Goal: Task Accomplishment & Management: Manage account settings

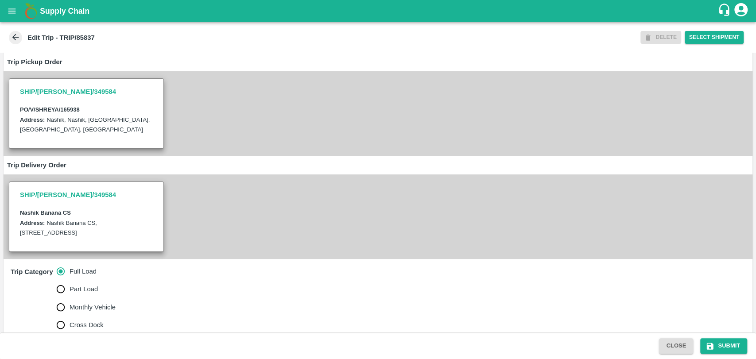
scroll to position [147, 0]
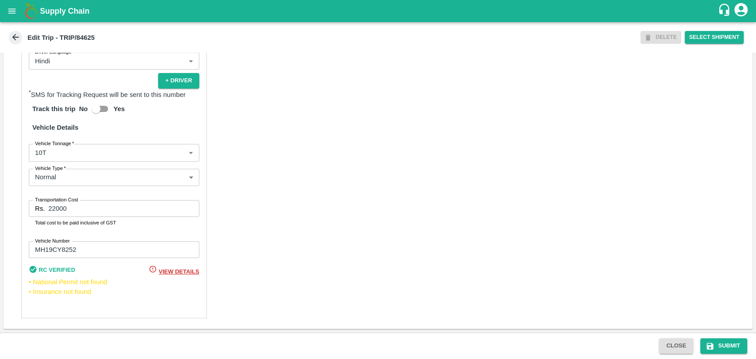
scroll to position [537, 0]
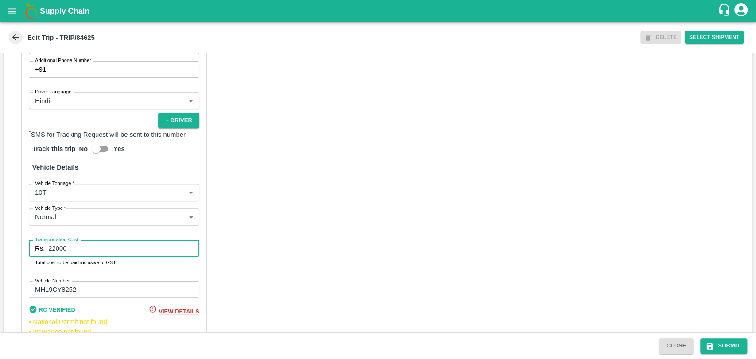
drag, startPoint x: 85, startPoint y: 259, endPoint x: 0, endPoint y: 257, distance: 85.4
click at [0, 257] on div "Trip Details Trip Type Fruit Movement 1 Trip Type Trip Pickup Order SHIP/NASH/3…" at bounding box center [378, 193] width 756 height 280
type input "21000"
drag, startPoint x: 715, startPoint y: 339, endPoint x: 336, endPoint y: 197, distance: 404.7
click at [714, 339] on button "Submit" at bounding box center [723, 345] width 47 height 15
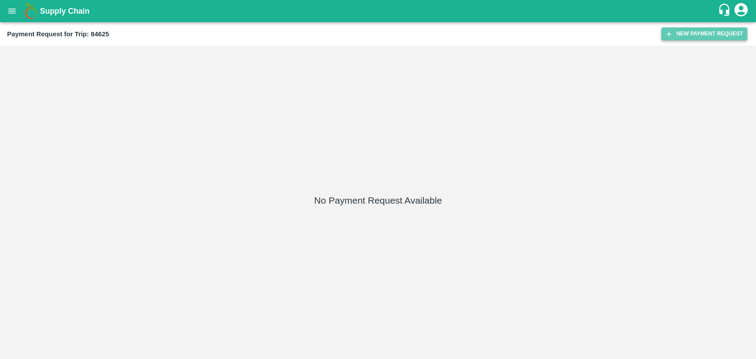
click at [691, 36] on button "New Payment Request" at bounding box center [704, 33] width 86 height 13
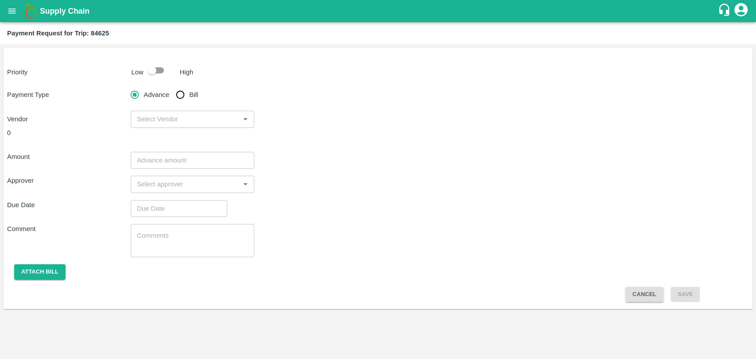
click at [146, 69] on input "checkbox" at bounding box center [152, 70] width 50 height 17
checkbox input "true"
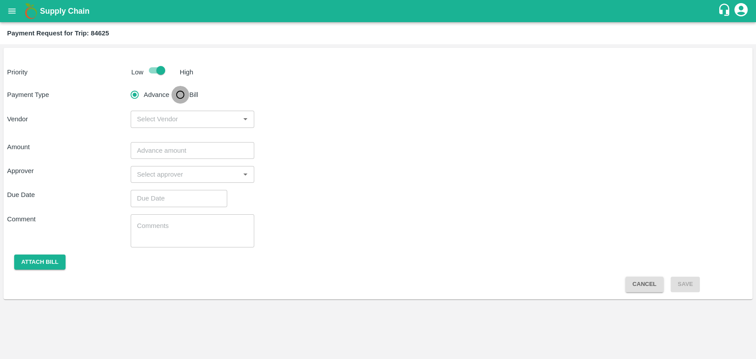
click at [183, 100] on input "Bill" at bounding box center [180, 95] width 18 height 18
radio input "true"
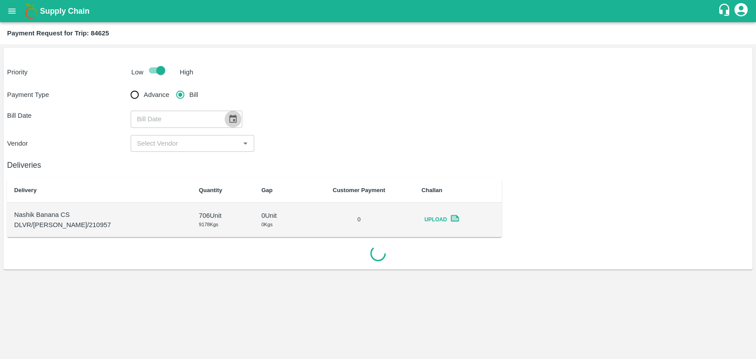
click at [229, 118] on icon "Choose date" at bounding box center [233, 119] width 10 height 10
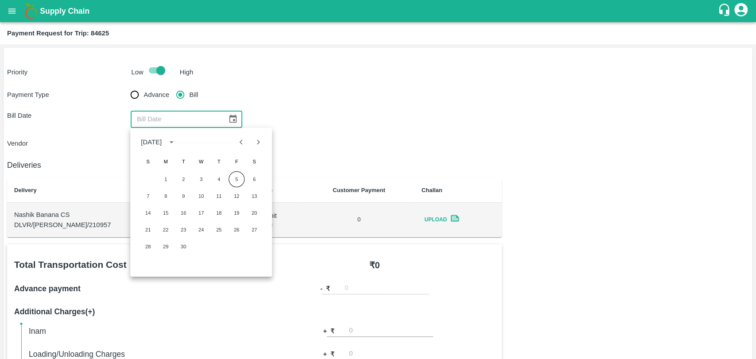
click at [242, 144] on icon "Previous month" at bounding box center [241, 142] width 10 height 10
click at [253, 143] on icon "Next month" at bounding box center [258, 142] width 10 height 10
click at [255, 196] on button "12" at bounding box center [254, 196] width 16 height 16
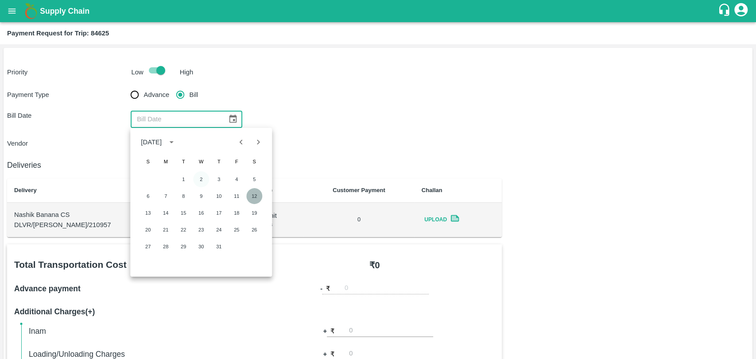
type input "12/07/2025"
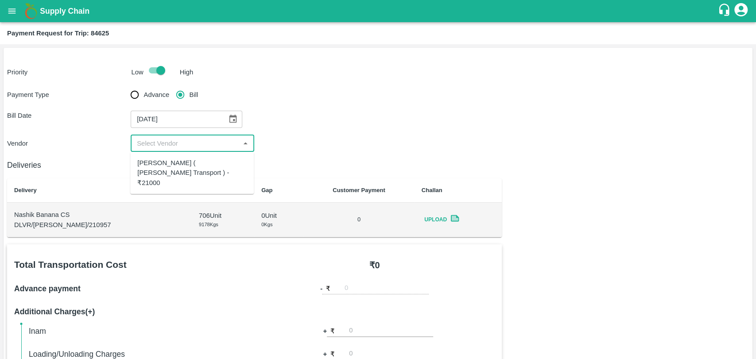
click at [179, 147] on input "input" at bounding box center [185, 144] width 104 height 12
click at [174, 163] on div "Nitin Rasal ( Bhairavnath Transport ) - ₹21000" at bounding box center [191, 173] width 109 height 30
type input "Nitin Rasal ( Bhairavnath Transport ) - ₹21000"
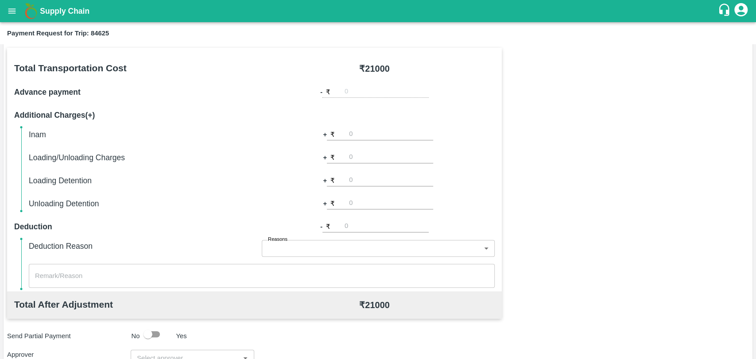
scroll to position [324, 0]
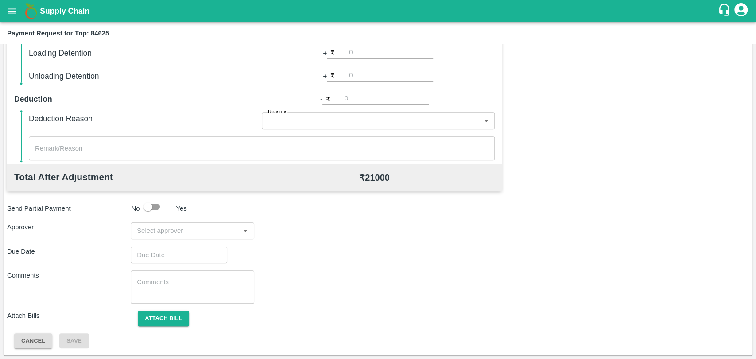
click at [193, 231] on input "input" at bounding box center [185, 231] width 104 height 12
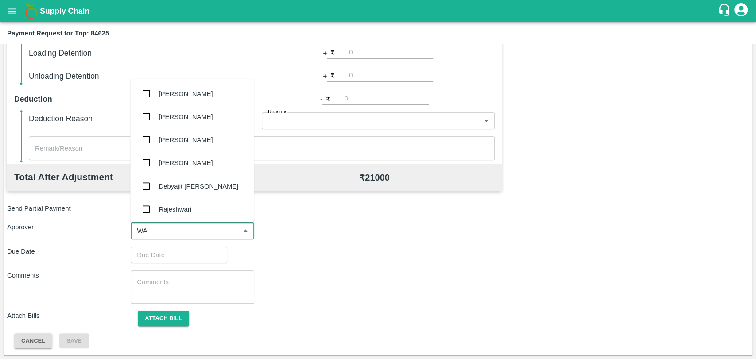
type input "WAG"
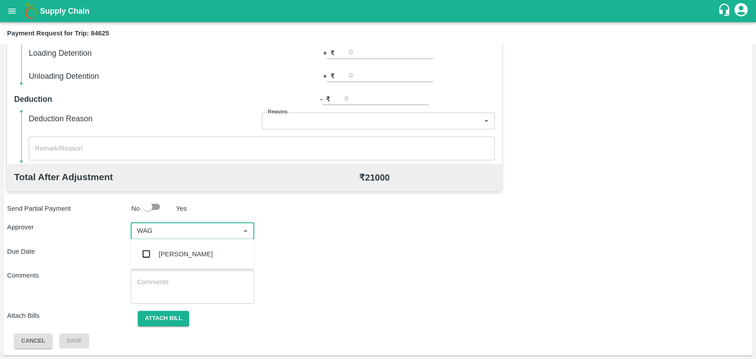
click at [174, 247] on div "[PERSON_NAME]" at bounding box center [191, 254] width 123 height 23
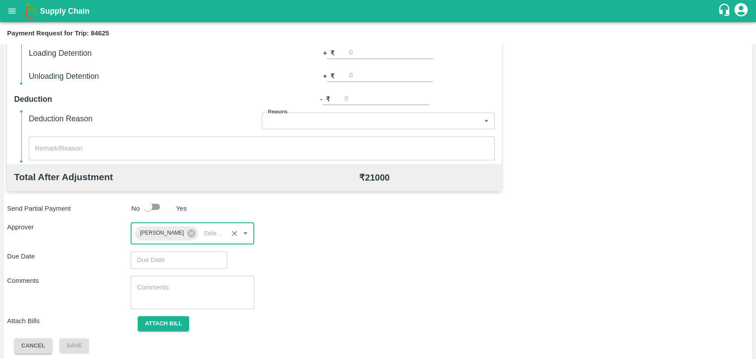
click at [172, 260] on input "Choose date" at bounding box center [176, 259] width 90 height 17
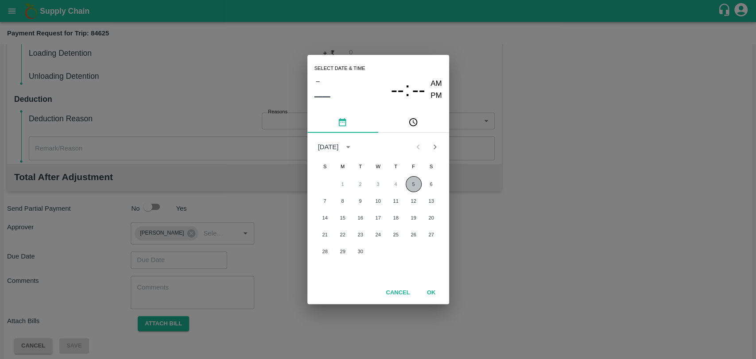
click at [412, 184] on button "5" at bounding box center [413, 184] width 16 height 16
type input "[DATE] 12:00 AM"
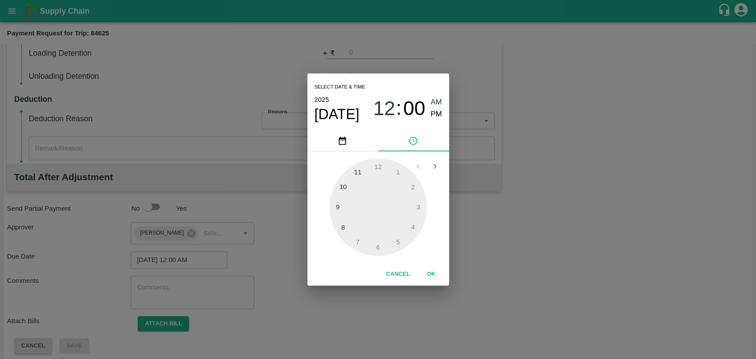
click at [432, 277] on button "OK" at bounding box center [431, 273] width 28 height 15
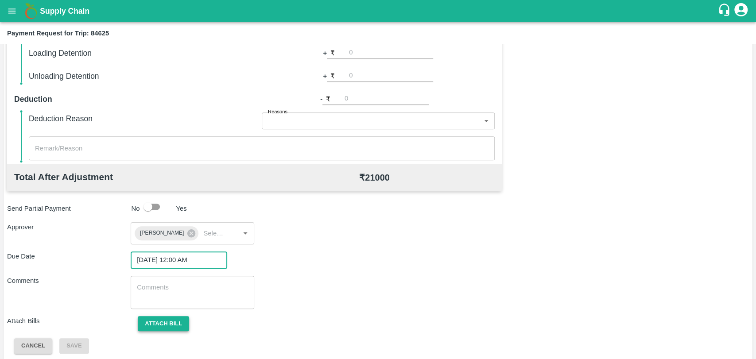
click at [181, 323] on button "Attach bill" at bounding box center [163, 323] width 51 height 15
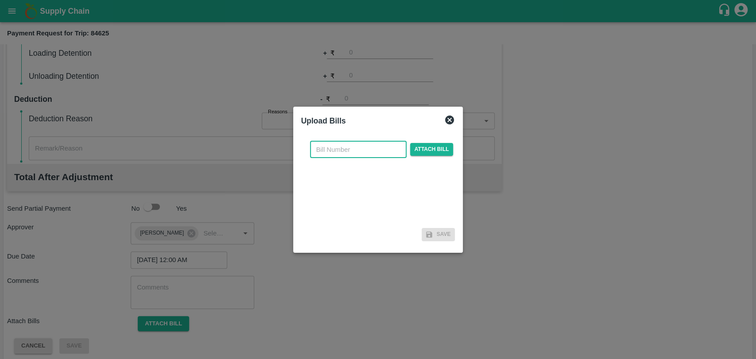
click at [329, 157] on input "text" at bounding box center [358, 149] width 96 height 17
type input "3731"
click at [426, 143] on span "Attach bill" at bounding box center [431, 149] width 43 height 13
click at [0, 0] on input "Attach bill" at bounding box center [0, 0] width 0 height 0
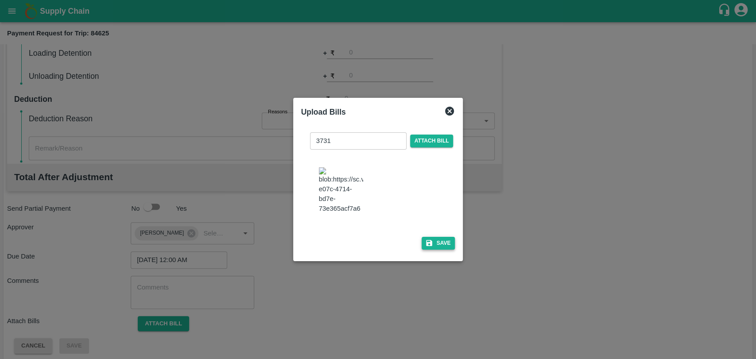
click at [428, 240] on icon "button" at bounding box center [429, 243] width 6 height 6
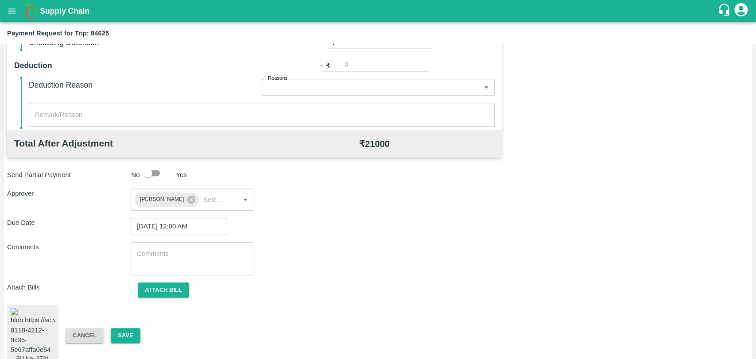
scroll to position [370, 0]
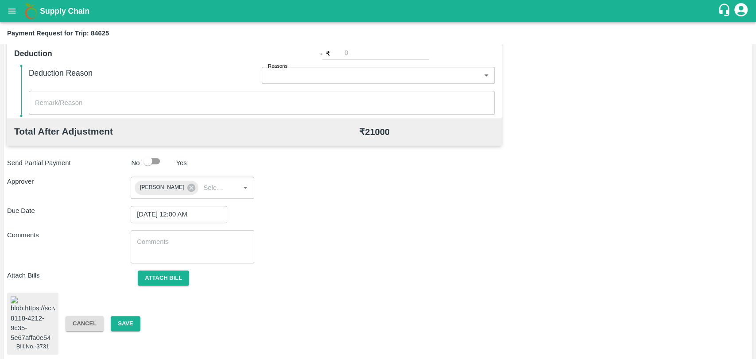
click at [114, 329] on div "Bill.No.-3731 Cancel Save" at bounding box center [377, 324] width 741 height 62
click at [116, 324] on button "Save" at bounding box center [125, 323] width 29 height 15
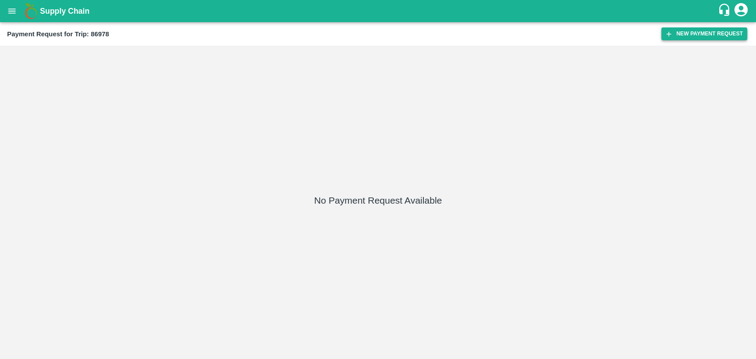
click at [668, 33] on icon "button" at bounding box center [668, 34] width 8 height 8
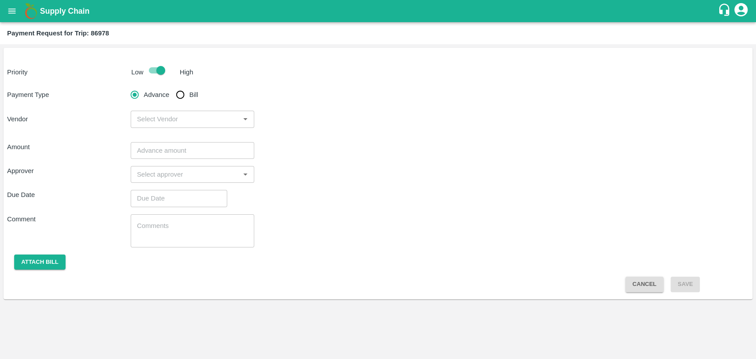
click at [185, 93] on input "Bill" at bounding box center [180, 95] width 18 height 18
radio input "true"
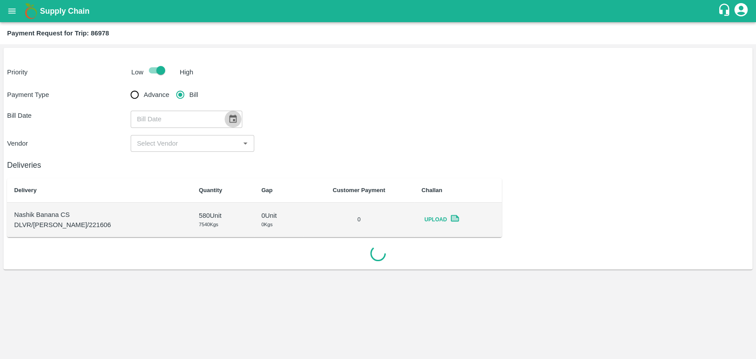
click at [228, 118] on icon "Choose date" at bounding box center [233, 119] width 10 height 10
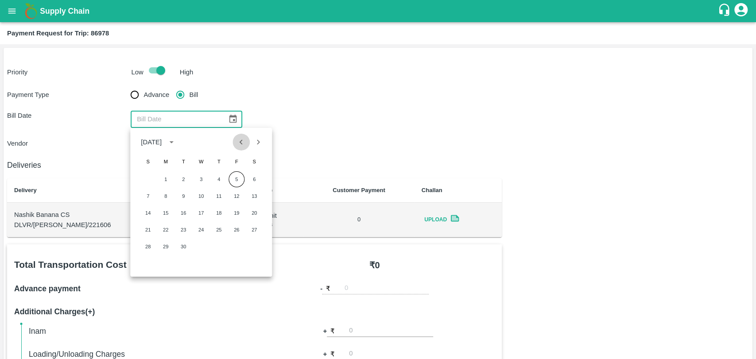
click at [240, 147] on icon "Previous month" at bounding box center [241, 142] width 10 height 10
click at [251, 242] on button "30" at bounding box center [254, 247] width 16 height 16
type input "30/08/2025"
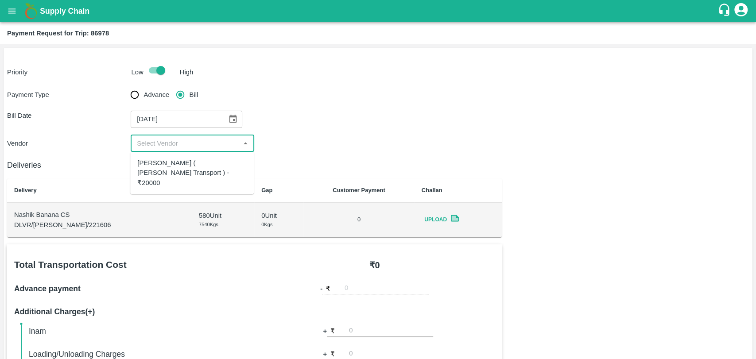
click at [159, 148] on input "input" at bounding box center [185, 144] width 104 height 12
click at [162, 172] on div "Nitin Rasal ( Bhairavnath Transport ) - ₹20000" at bounding box center [191, 173] width 109 height 30
type input "Nitin Rasal ( Bhairavnath Transport ) - ₹20000"
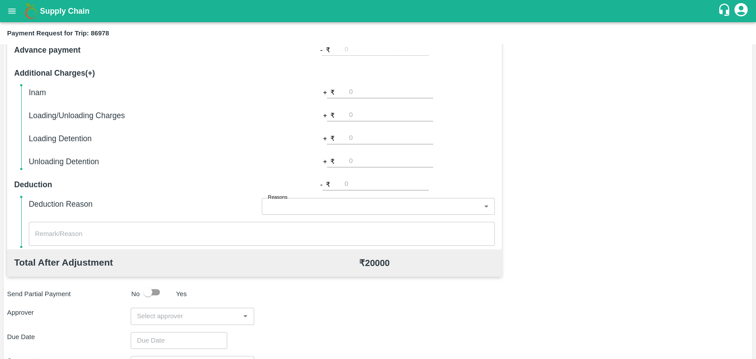
scroll to position [246, 0]
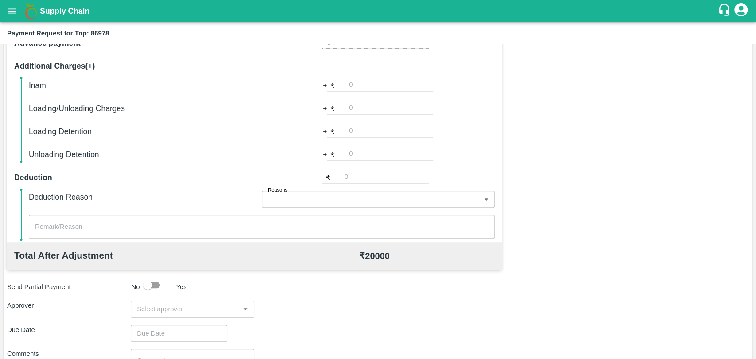
click at [362, 139] on div "Inam + ₹ Loading/Unloading Charges + ₹ Loading Detention + ₹ Unloading Detentio…" at bounding box center [262, 119] width 466 height 81
click at [361, 133] on input "number" at bounding box center [391, 131] width 84 height 12
type input "1000"
click at [552, 82] on div "Total Transportation Cost ₹ 20000 Advance payment - ₹ Additional Charges(+) Ina…" at bounding box center [377, 213] width 741 height 428
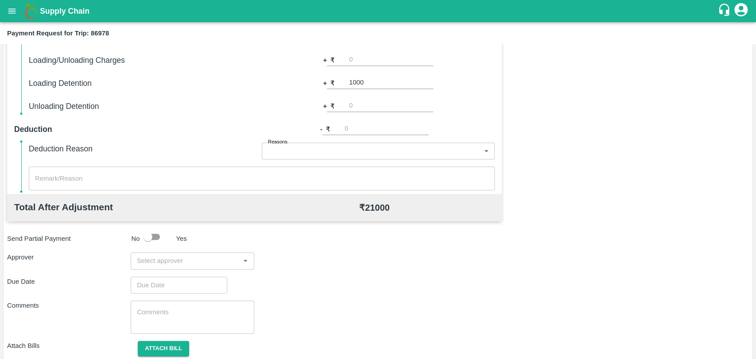
scroll to position [324, 0]
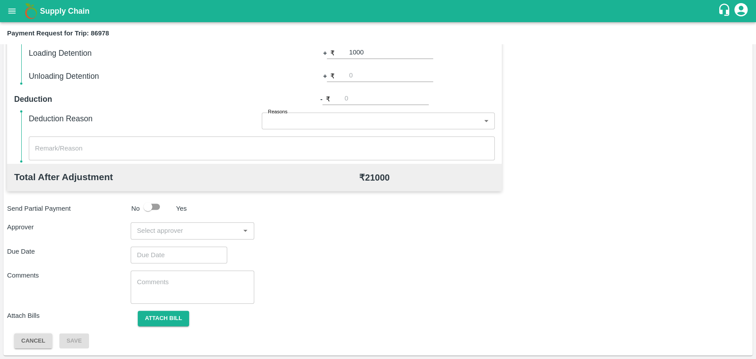
click at [145, 236] on div "​" at bounding box center [192, 230] width 123 height 17
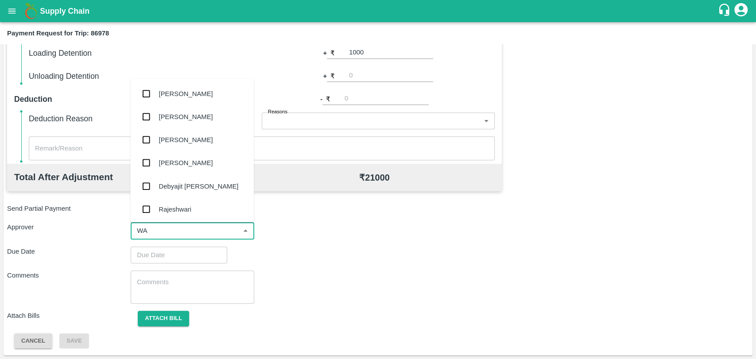
type input "WAG"
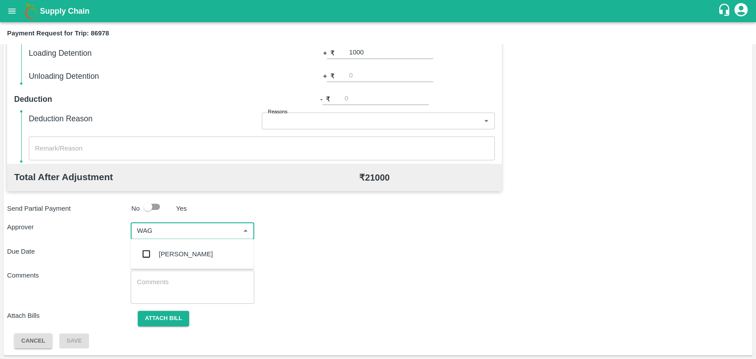
click at [152, 254] on input "checkbox" at bounding box center [146, 254] width 18 height 18
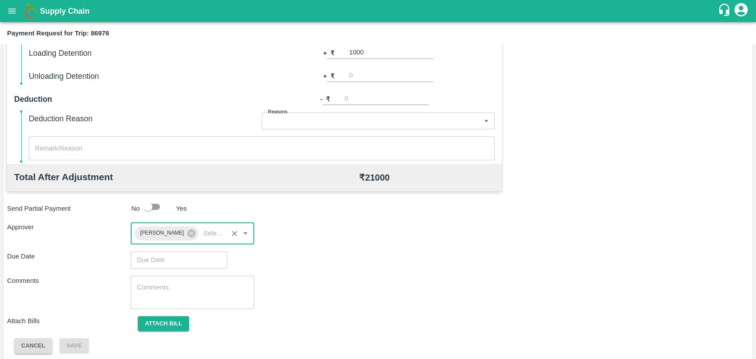
click at [152, 255] on input "Choose date" at bounding box center [176, 259] width 90 height 17
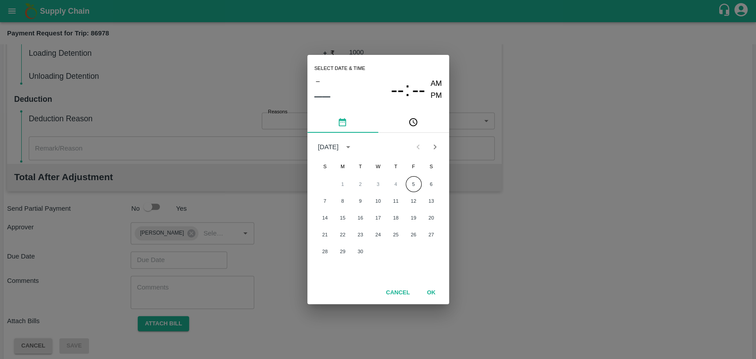
click at [405, 190] on div "1 2 3 4 5 6" at bounding box center [378, 184] width 142 height 16
click at [410, 185] on button "5" at bounding box center [413, 184] width 16 height 16
type input "[DATE] 12:00 AM"
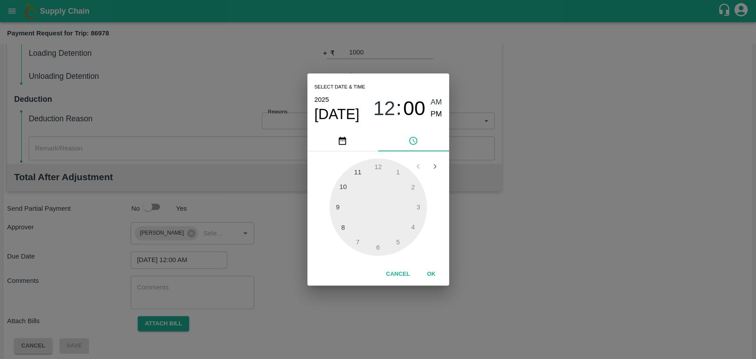
drag, startPoint x: 428, startPoint y: 276, endPoint x: 408, endPoint y: 284, distance: 22.4
click at [428, 276] on button "OK" at bounding box center [431, 273] width 28 height 15
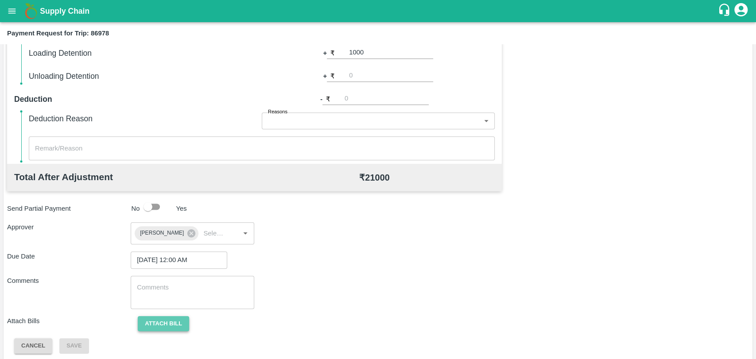
click at [167, 322] on button "Attach bill" at bounding box center [163, 323] width 51 height 15
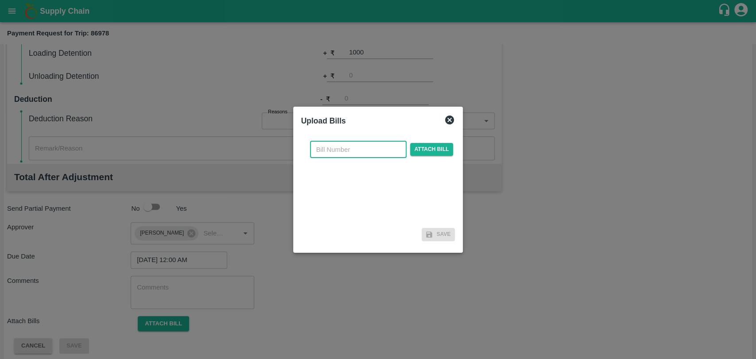
click at [334, 151] on input "text" at bounding box center [358, 149] width 96 height 17
click at [343, 149] on input "text" at bounding box center [358, 149] width 96 height 17
type input "3932"
click at [424, 147] on span "Attach bill" at bounding box center [431, 149] width 43 height 13
click at [0, 0] on input "Attach bill" at bounding box center [0, 0] width 0 height 0
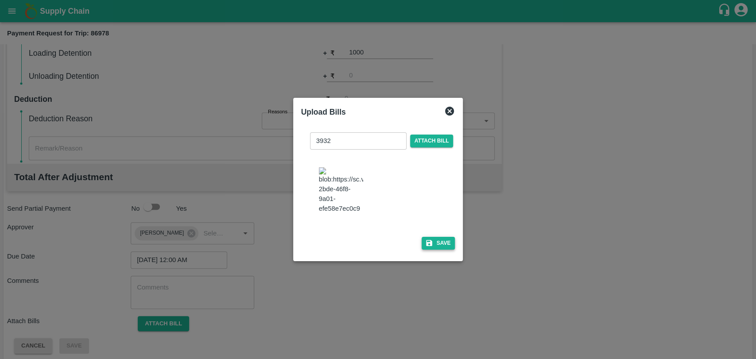
click at [436, 240] on button "Save" at bounding box center [438, 243] width 34 height 13
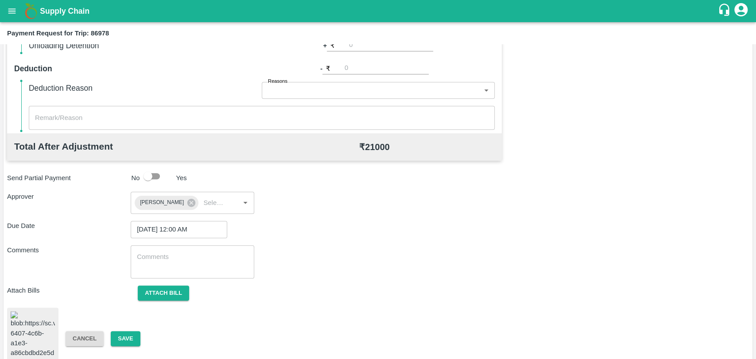
scroll to position [370, 0]
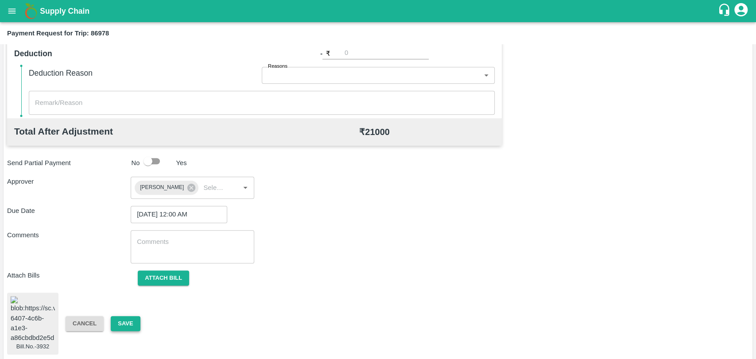
click at [116, 325] on button "Save" at bounding box center [125, 323] width 29 height 15
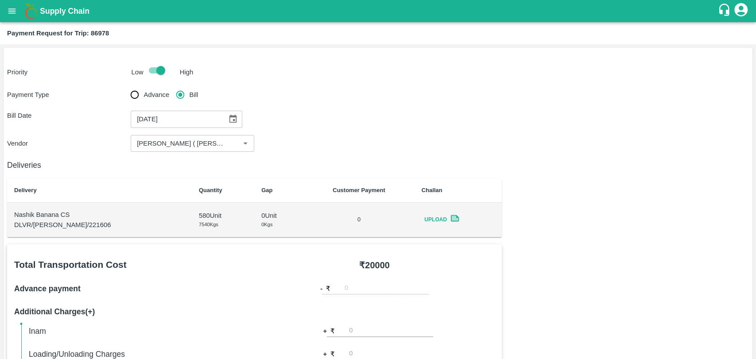
scroll to position [0, 0]
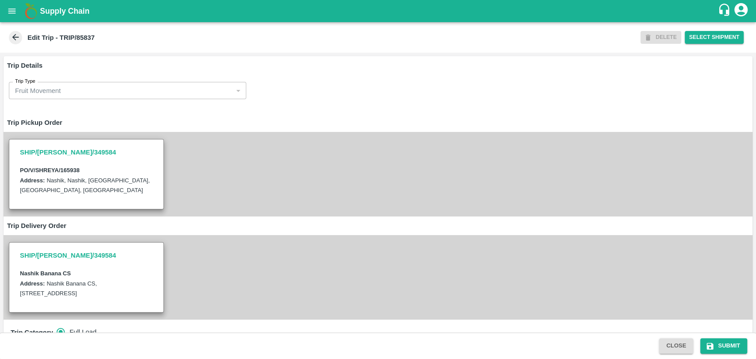
scroll to position [344, 0]
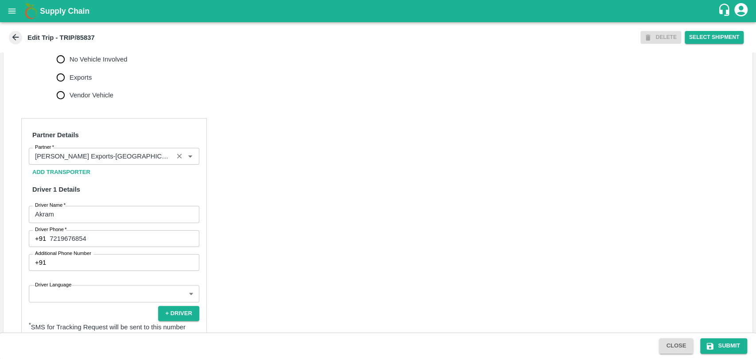
click at [139, 161] on input "Partner   *" at bounding box center [100, 157] width 139 height 12
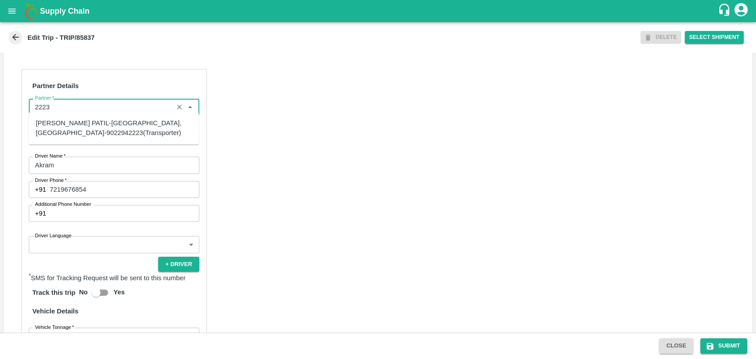
scroll to position [443, 0]
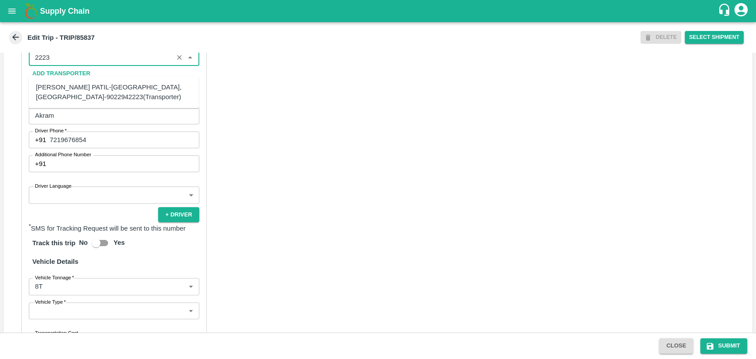
click at [58, 93] on div "BALAJI HARIDAS PATIL-Solapur, Solapur-9022942223(Transporter)" at bounding box center [114, 92] width 156 height 20
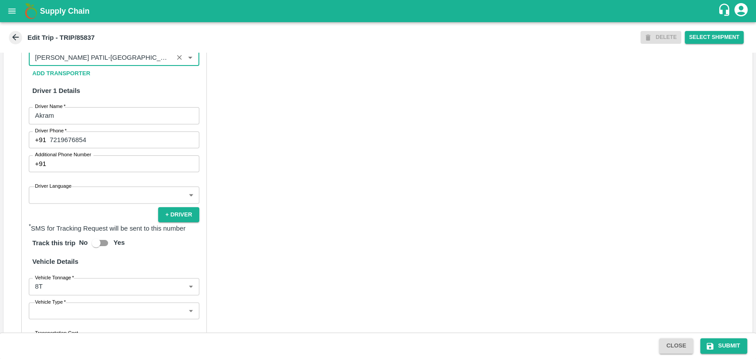
type input "BALAJI HARIDAS PATIL-Solapur, Solapur-9022942223(Transporter)"
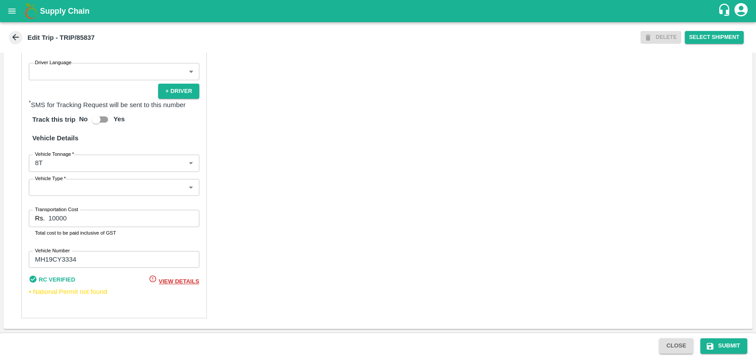
scroll to position [575, 0]
click at [53, 169] on body "Supply Chain Edit Trip - TRIP/85837 DELETE Select Shipment Trip Details Trip Ty…" at bounding box center [378, 179] width 756 height 359
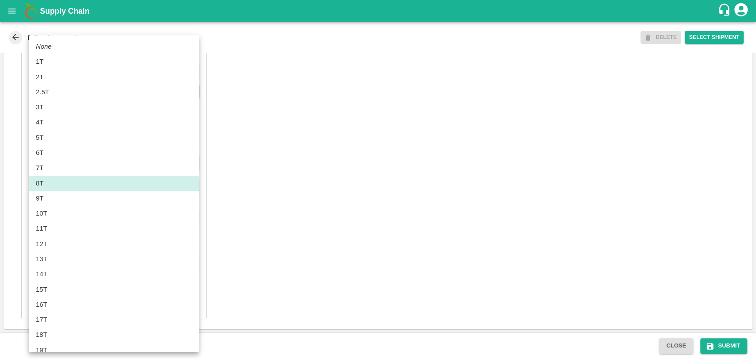
click at [52, 212] on div "10T" at bounding box center [114, 213] width 156 height 10
type input "10000"
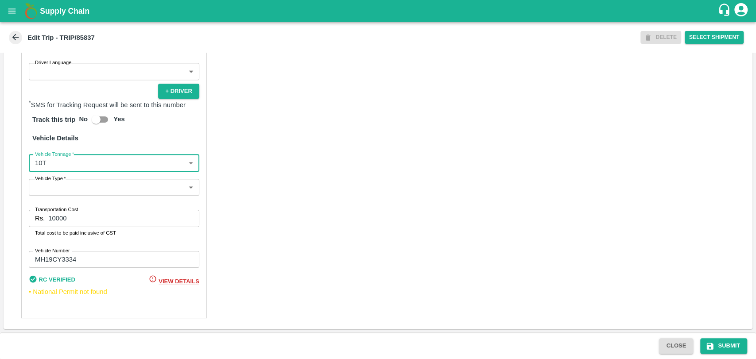
click at [24, 213] on div "Partner Details Partner   * Partner Add Transporter Driver 1 Details Driver Nam…" at bounding box center [113, 107] width 185 height 422
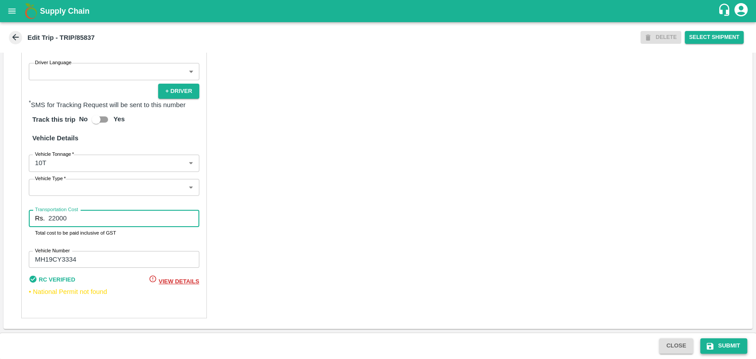
type input "22000"
click at [719, 342] on button "Submit" at bounding box center [723, 345] width 47 height 15
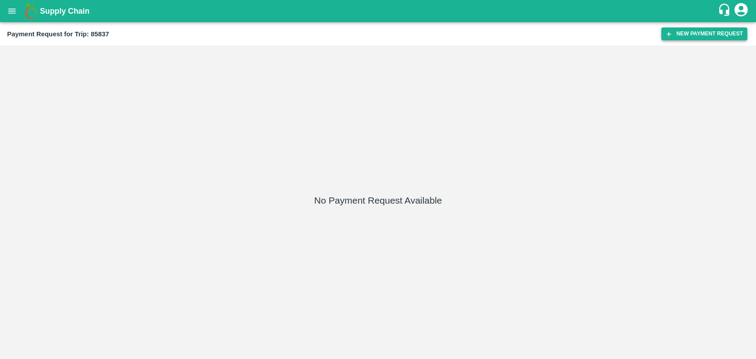
click at [684, 29] on button "New Payment Request" at bounding box center [704, 33] width 86 height 13
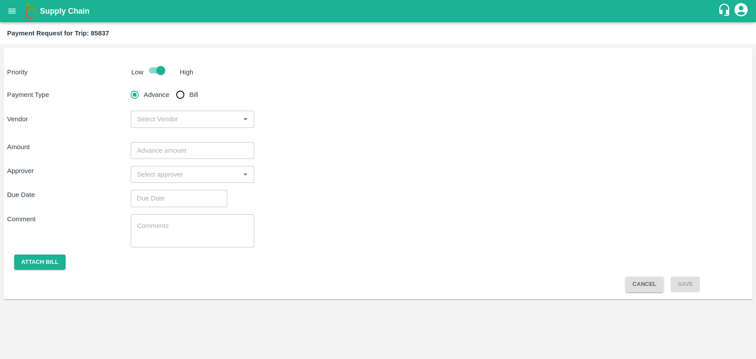
click at [181, 91] on input "Bill" at bounding box center [180, 95] width 18 height 18
radio input "true"
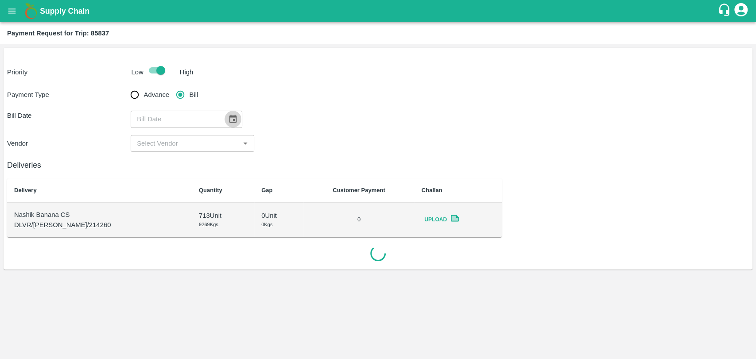
click at [228, 115] on icon "Choose date" at bounding box center [233, 119] width 10 height 10
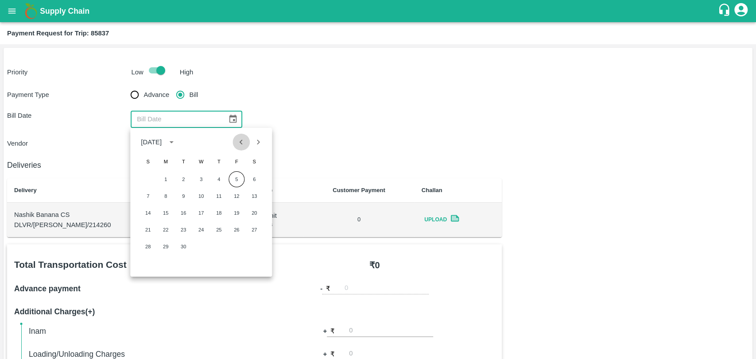
click at [234, 141] on button "Previous month" at bounding box center [241, 142] width 17 height 17
click at [242, 146] on icon "Previous month" at bounding box center [241, 142] width 10 height 10
click at [168, 245] on button "28" at bounding box center [166, 247] width 16 height 16
type input "[DATE]"
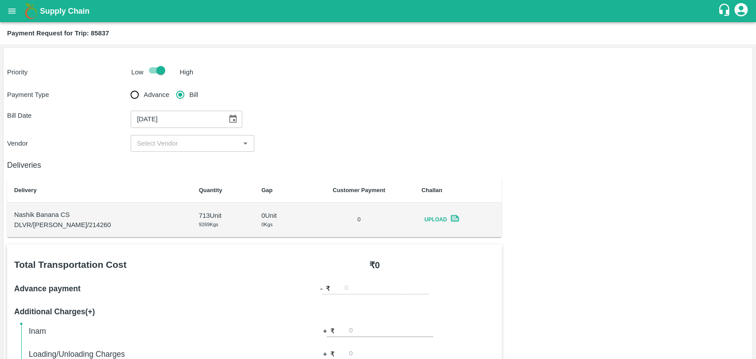
click at [171, 146] on input "input" at bounding box center [185, 144] width 104 height 12
click at [171, 165] on div "[PERSON_NAME] PATIL - ₹22000" at bounding box center [187, 163] width 101 height 10
type input "[PERSON_NAME] PATIL - ₹22000"
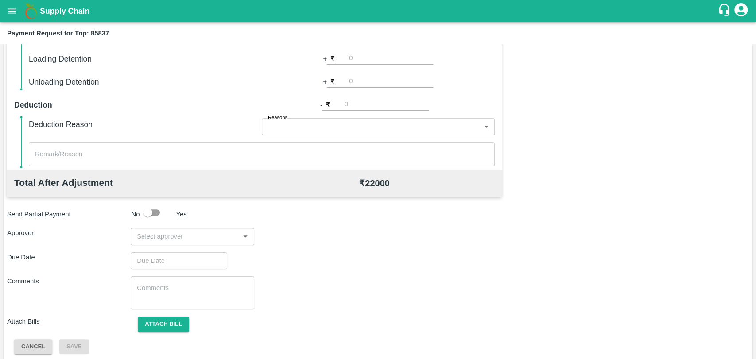
scroll to position [324, 0]
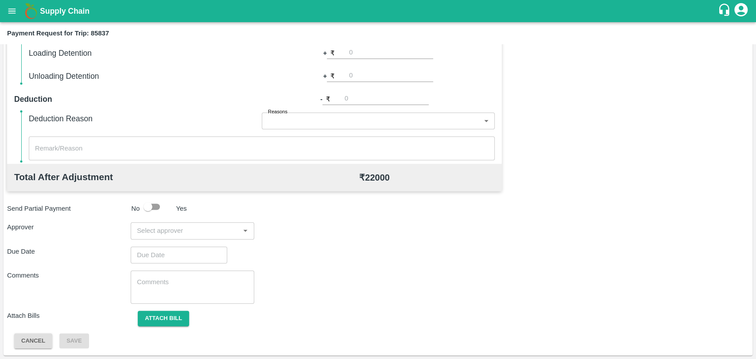
click at [176, 231] on input "input" at bounding box center [185, 231] width 104 height 12
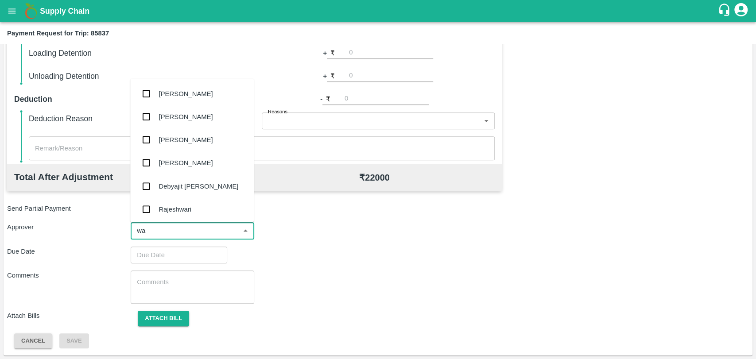
type input "wag"
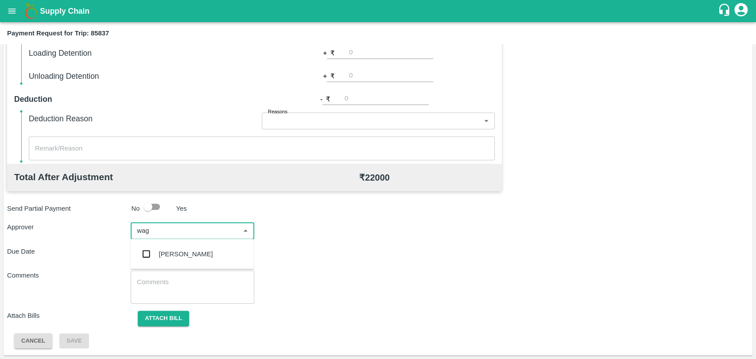
click at [181, 256] on div "[PERSON_NAME]" at bounding box center [186, 254] width 54 height 10
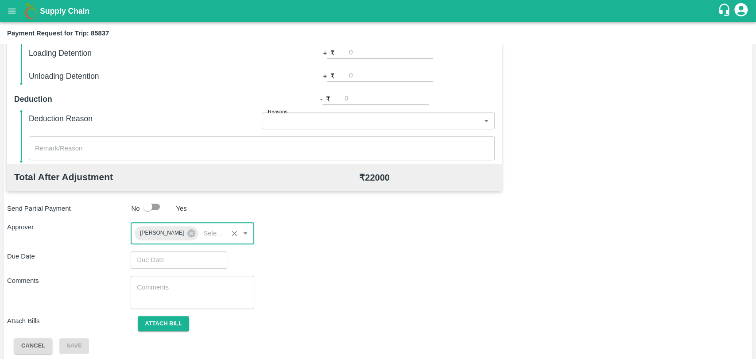
click at [161, 255] on input "Choose date" at bounding box center [176, 259] width 90 height 17
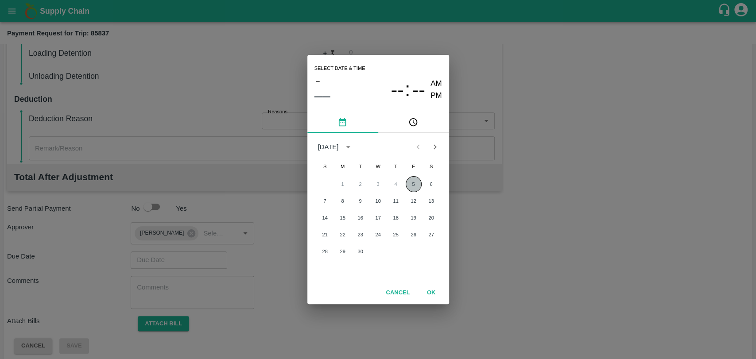
click at [407, 182] on button "5" at bounding box center [413, 184] width 16 height 16
type input "[DATE] 12:00 AM"
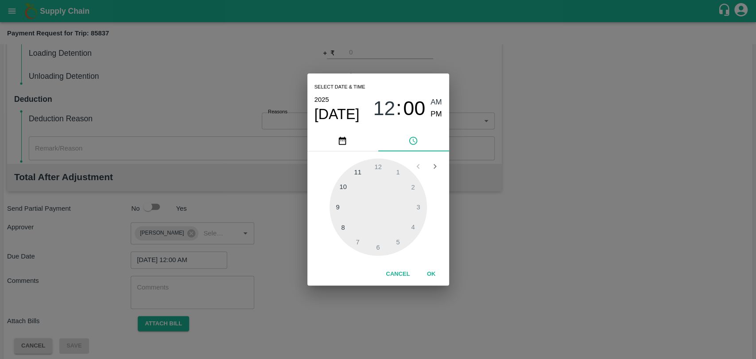
click at [426, 268] on button "OK" at bounding box center [431, 273] width 28 height 15
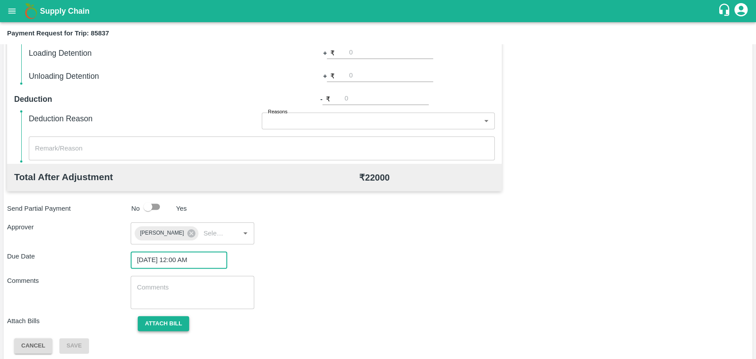
click at [168, 321] on button "Attach bill" at bounding box center [163, 323] width 51 height 15
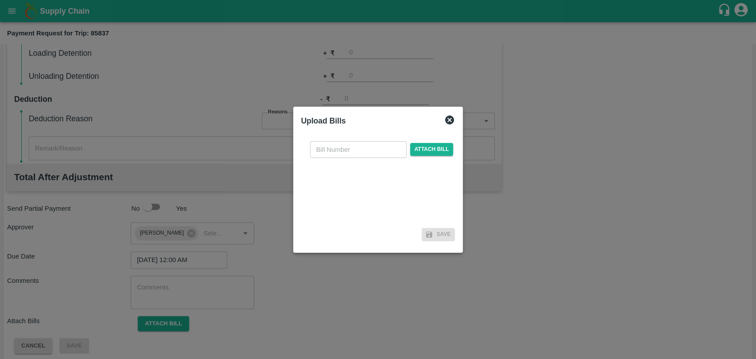
click at [340, 150] on input "text" at bounding box center [358, 149] width 96 height 17
type input "509"
click at [415, 148] on span "Attach bill" at bounding box center [431, 149] width 43 height 13
click at [0, 0] on input "Attach bill" at bounding box center [0, 0] width 0 height 0
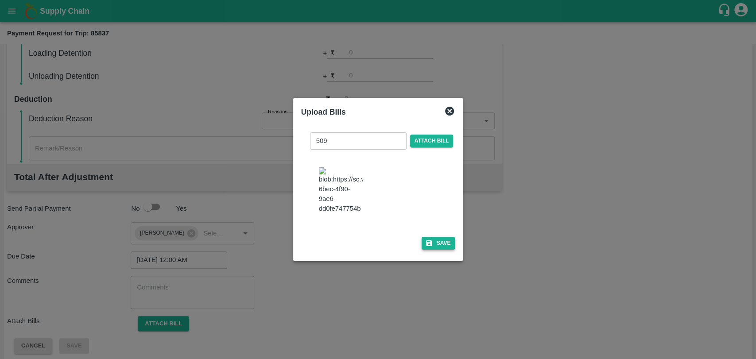
click at [435, 237] on button "Save" at bounding box center [438, 243] width 34 height 13
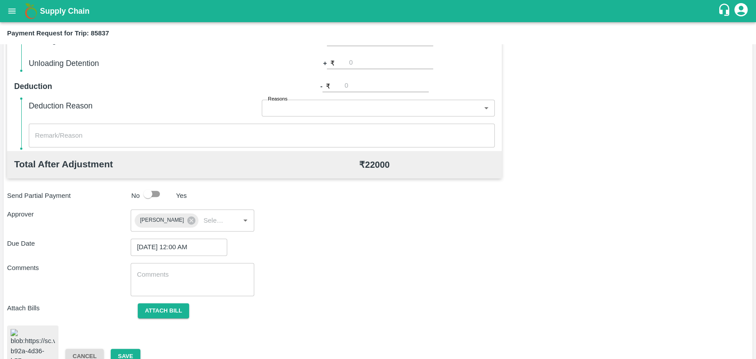
scroll to position [367, 0]
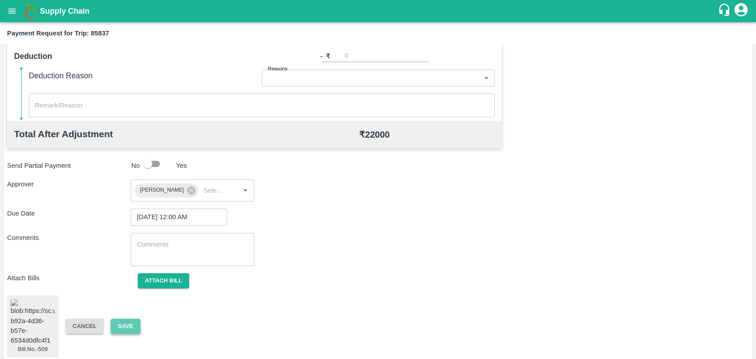
click at [130, 319] on button "Save" at bounding box center [125, 326] width 29 height 15
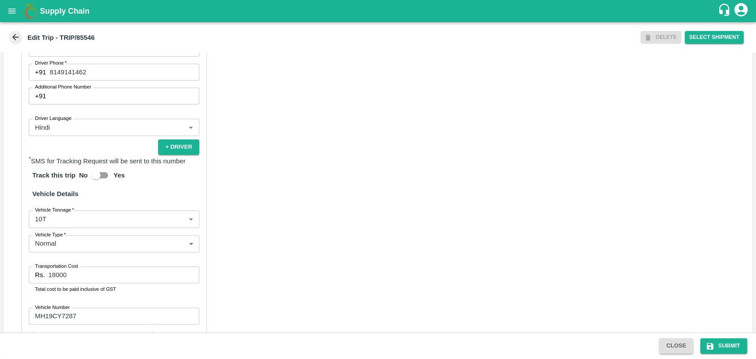
scroll to position [541, 0]
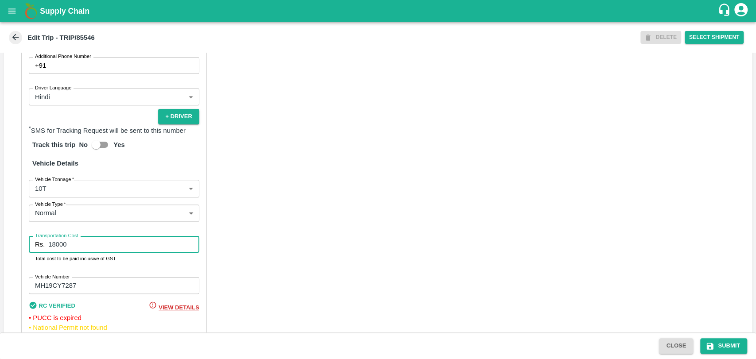
click at [107, 253] on input "18000" at bounding box center [123, 244] width 151 height 17
type input "20000"
click at [727, 346] on button "Submit" at bounding box center [723, 345] width 47 height 15
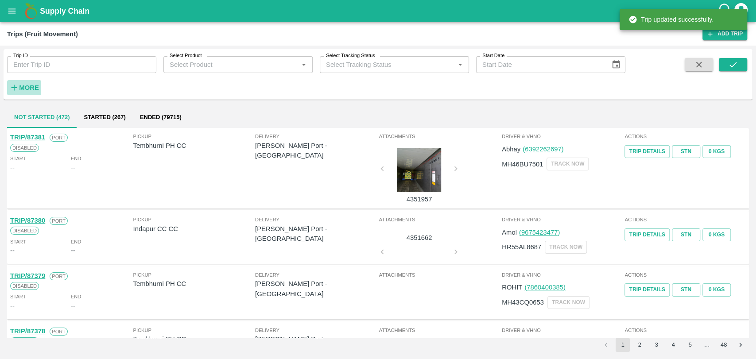
click at [35, 86] on strong "More" at bounding box center [29, 87] width 20 height 7
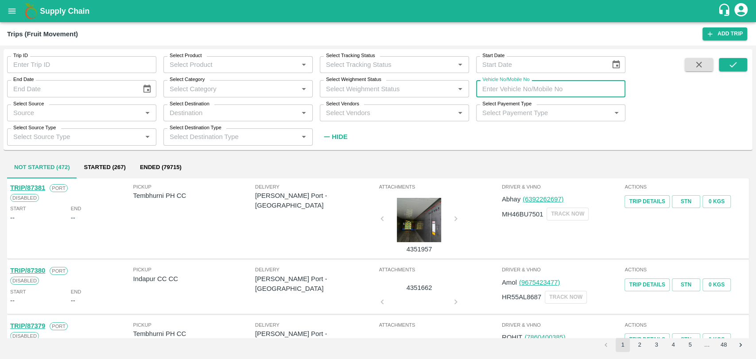
click at [580, 89] on input "Vehicle No/Mobile No" at bounding box center [550, 88] width 149 height 17
paste input "MH04HY3755"
type input "MH04HY3755"
click at [726, 65] on button "submit" at bounding box center [732, 64] width 28 height 13
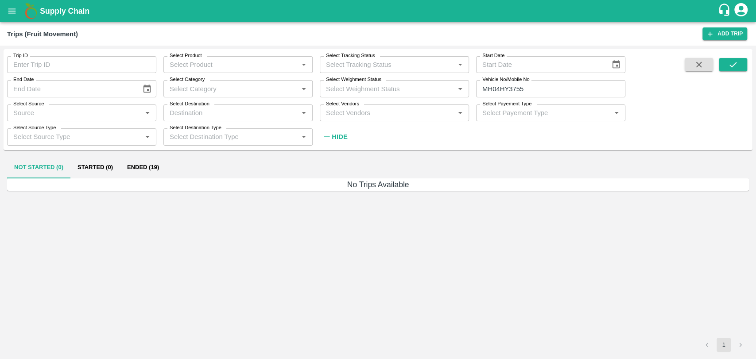
click at [149, 169] on button "Ended (19)" at bounding box center [143, 167] width 46 height 21
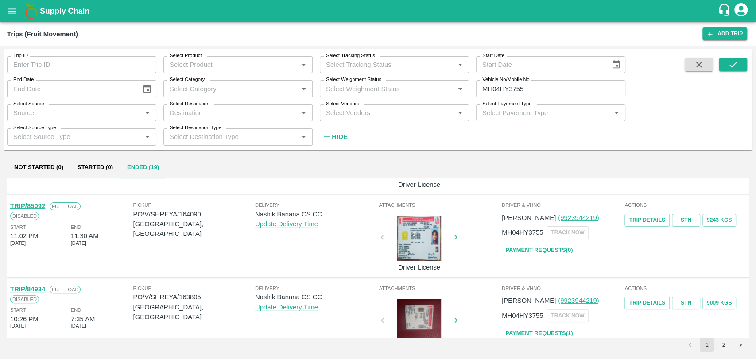
scroll to position [246, 0]
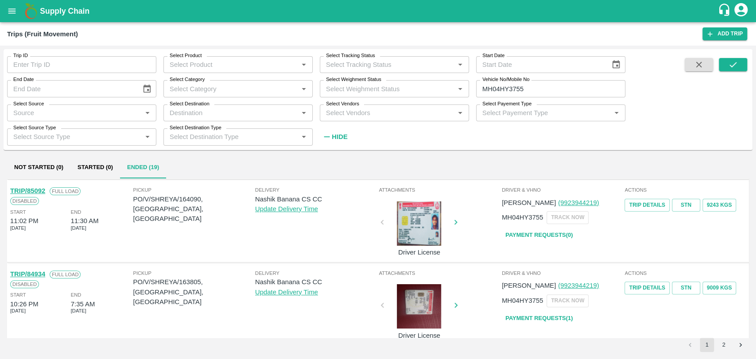
click at [38, 190] on link "TRIP/85092" at bounding box center [27, 190] width 35 height 7
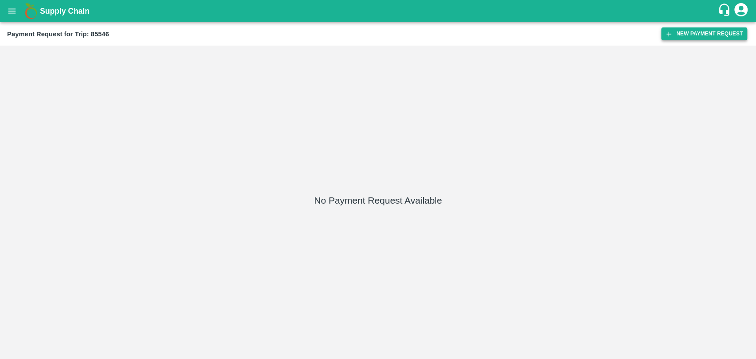
click at [674, 36] on button "New Payment Request" at bounding box center [704, 33] width 86 height 13
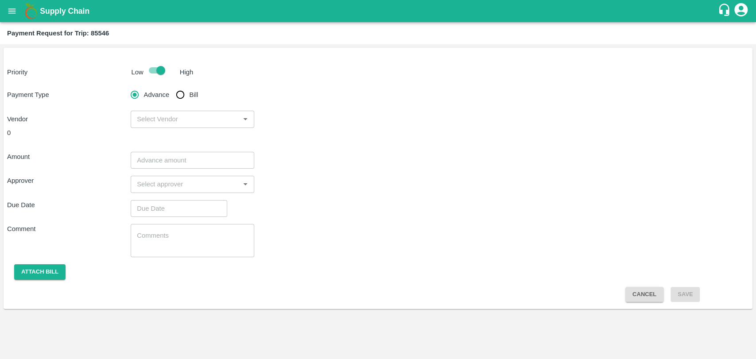
click at [182, 103] on input "Bill" at bounding box center [180, 95] width 18 height 18
radio input "true"
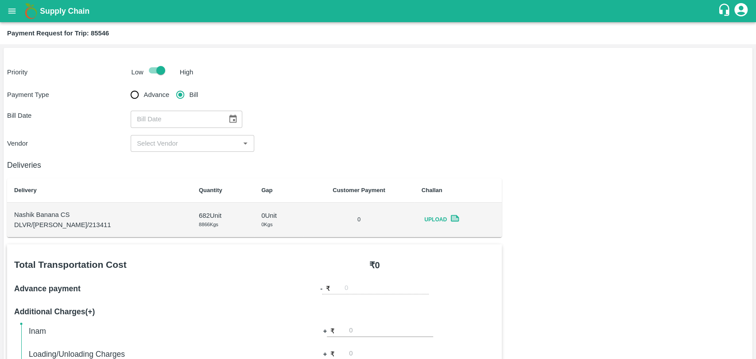
click at [225, 113] on button "Choose date" at bounding box center [232, 119] width 17 height 17
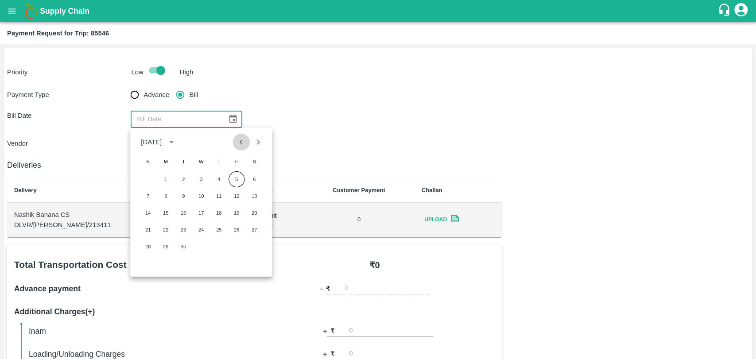
click at [234, 142] on button "Previous month" at bounding box center [241, 142] width 17 height 17
click at [241, 147] on button "Previous month" at bounding box center [241, 142] width 17 height 17
click at [232, 228] on button "25" at bounding box center [236, 230] width 16 height 16
type input "25/07/2025"
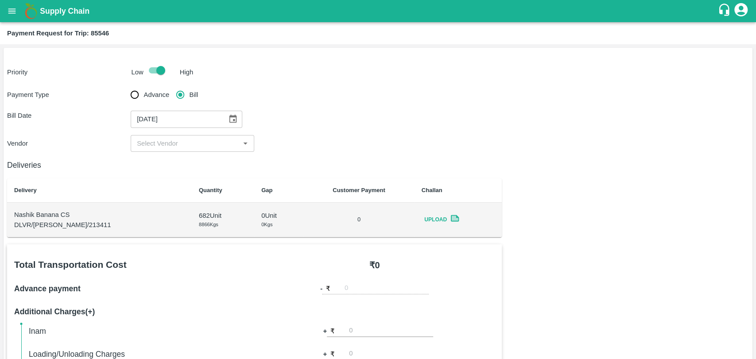
click at [167, 145] on input "input" at bounding box center [185, 144] width 104 height 12
click at [165, 157] on div "BALAJI HARIDAS PATIL - ₹20000" at bounding box center [191, 162] width 123 height 15
type input "BALAJI HARIDAS PATIL - ₹20000"
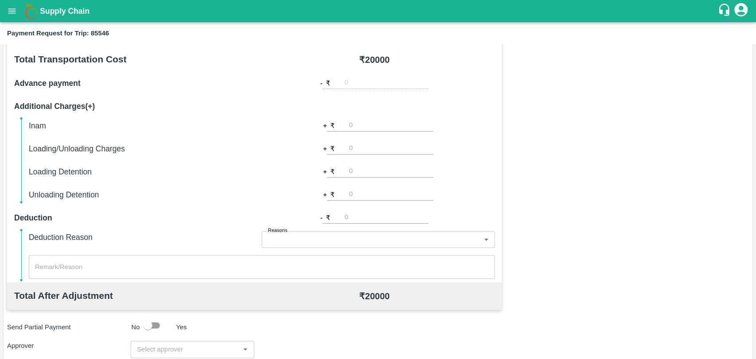
scroll to position [324, 0]
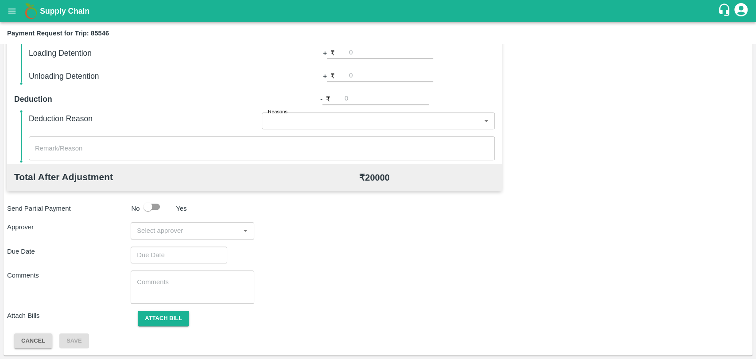
click at [168, 232] on input "input" at bounding box center [185, 231] width 104 height 12
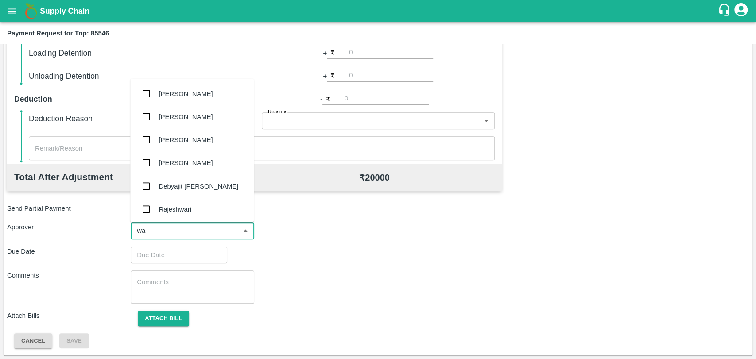
type input "wag"
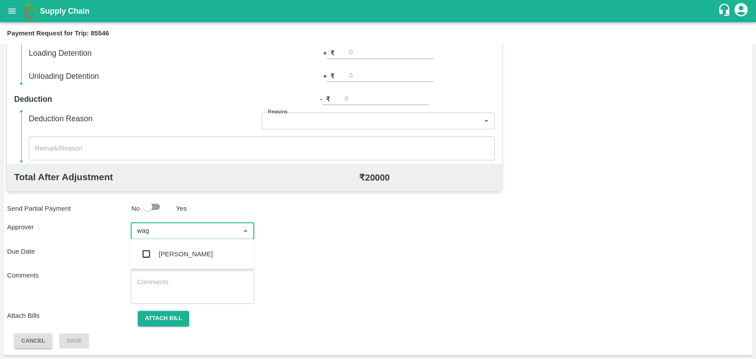
click at [165, 249] on div "Prasad Waghade" at bounding box center [186, 254] width 54 height 10
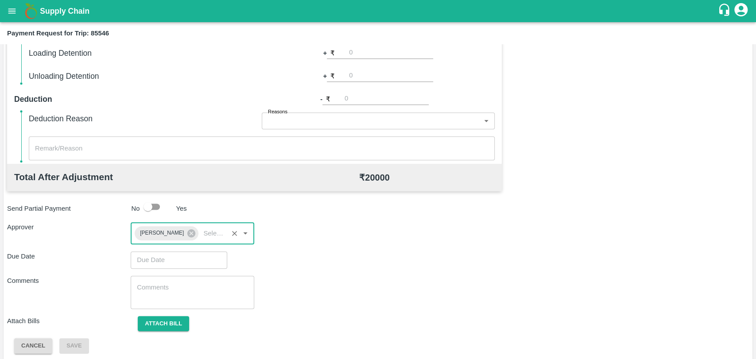
click at [163, 255] on input "Choose date" at bounding box center [176, 259] width 90 height 17
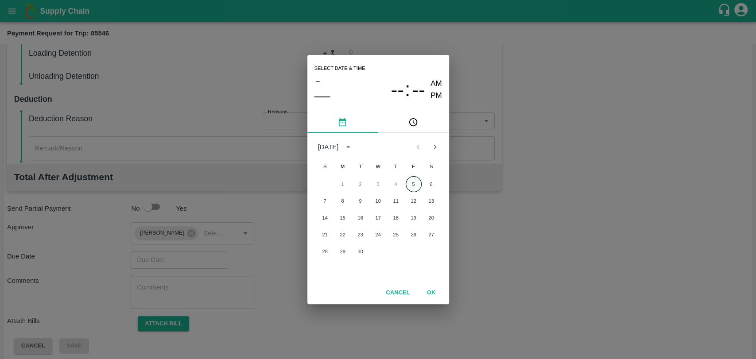
click at [414, 184] on button "5" at bounding box center [413, 184] width 16 height 16
type input "05/09/2025 12:00 AM"
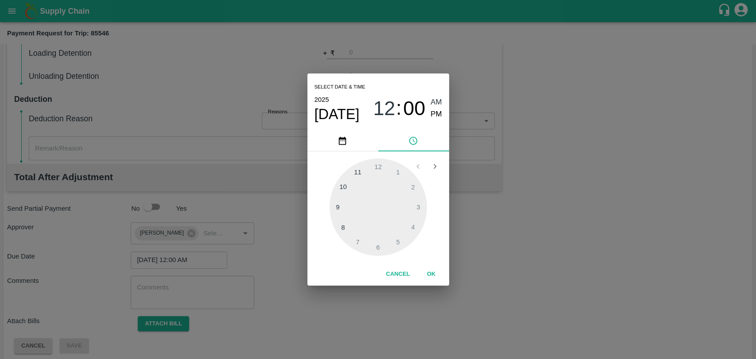
click at [432, 272] on button "OK" at bounding box center [431, 273] width 28 height 15
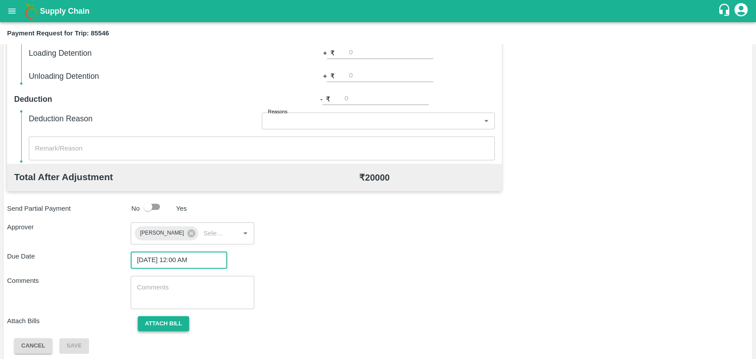
click at [176, 320] on button "Attach bill" at bounding box center [163, 323] width 51 height 15
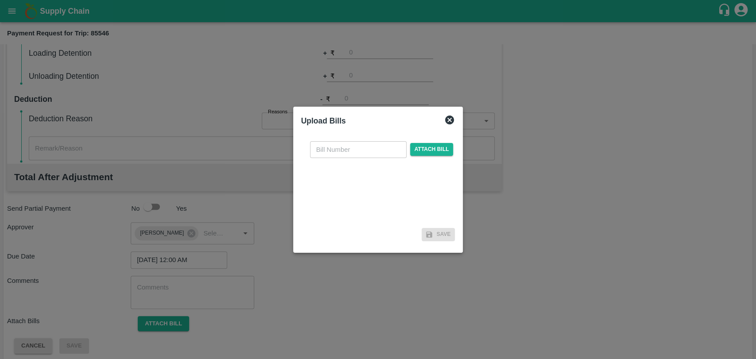
click at [329, 148] on input "text" at bounding box center [358, 149] width 96 height 17
click at [335, 149] on input "text" at bounding box center [358, 149] width 96 height 17
type input "507"
click at [444, 144] on span "Attach bill" at bounding box center [431, 149] width 43 height 13
click at [0, 0] on input "Attach bill" at bounding box center [0, 0] width 0 height 0
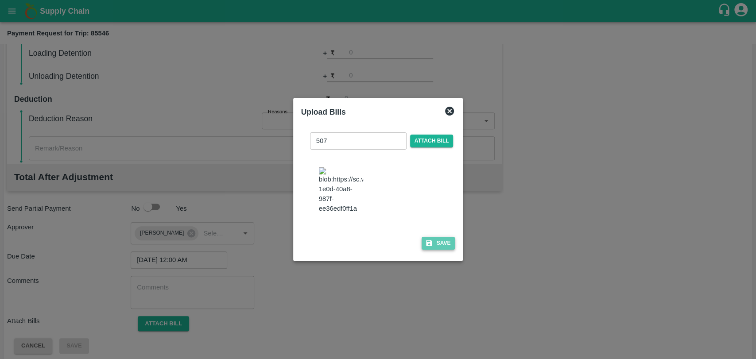
click at [422, 241] on button "Save" at bounding box center [438, 243] width 34 height 13
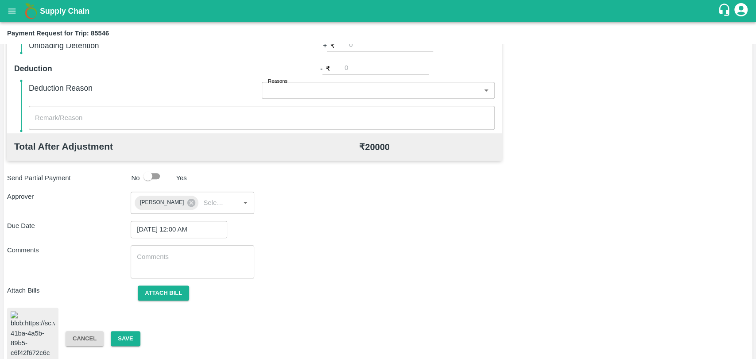
scroll to position [376, 0]
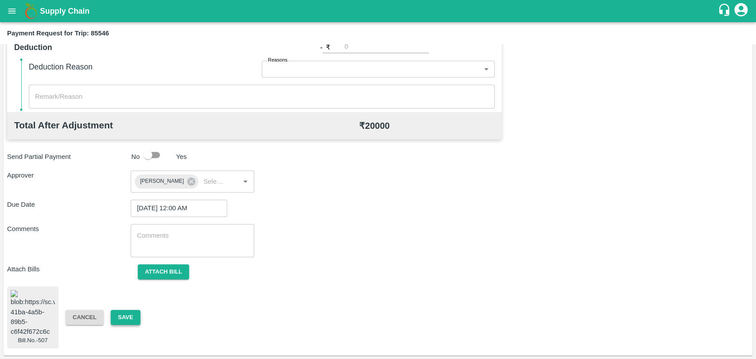
click at [135, 318] on button "Save" at bounding box center [125, 317] width 29 height 15
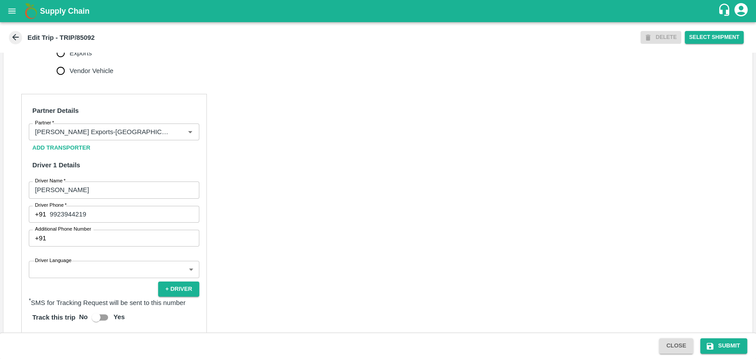
scroll to position [319, 0]
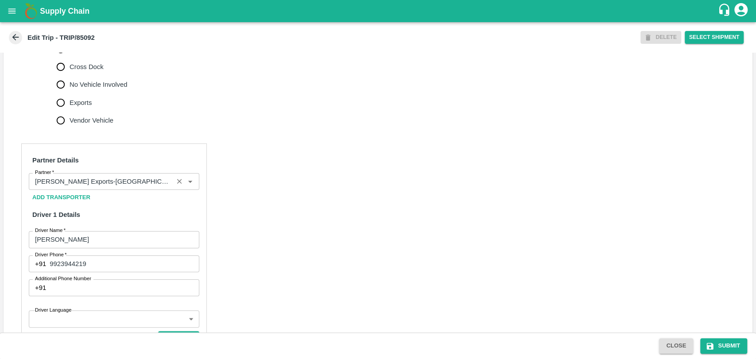
click at [126, 182] on div "Partner" at bounding box center [114, 181] width 170 height 17
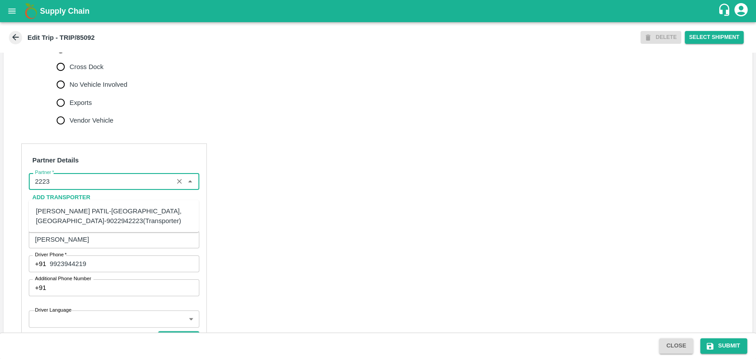
click at [64, 210] on div "[PERSON_NAME] PATIL-[GEOGRAPHIC_DATA], [GEOGRAPHIC_DATA]-9022942223(Transporter)" at bounding box center [114, 216] width 156 height 20
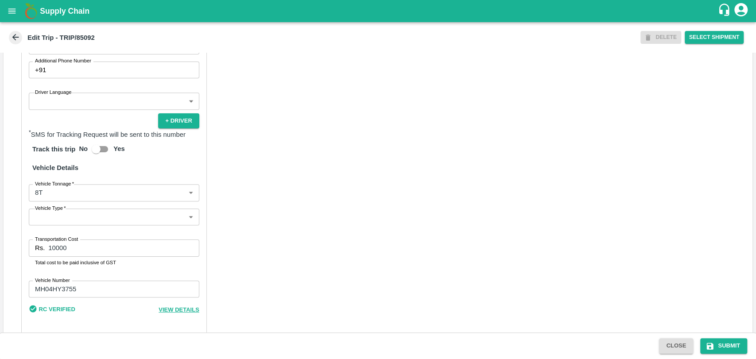
scroll to position [564, 0]
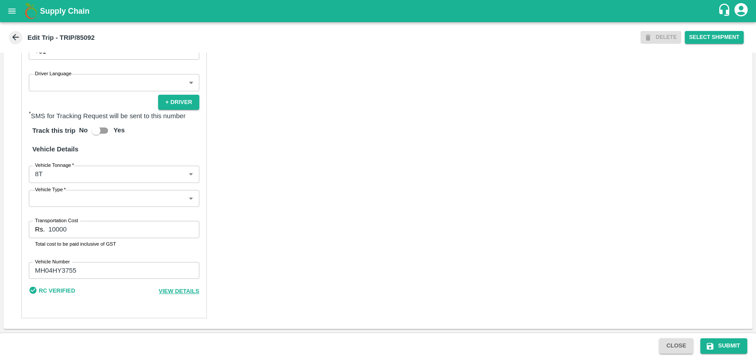
type input "BALAJI HARIDAS PATIL-Solapur, Solapur-9022942223(Transporter)"
click at [61, 176] on body "Supply Chain Edit Trip - TRIP/85092 DELETE Select Shipment Trip Details Trip Ty…" at bounding box center [378, 179] width 756 height 359
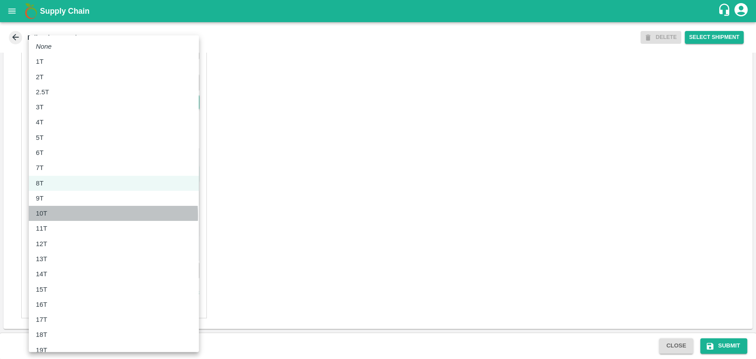
click at [45, 216] on p "10T" at bounding box center [42, 213] width 12 height 10
type input "10000"
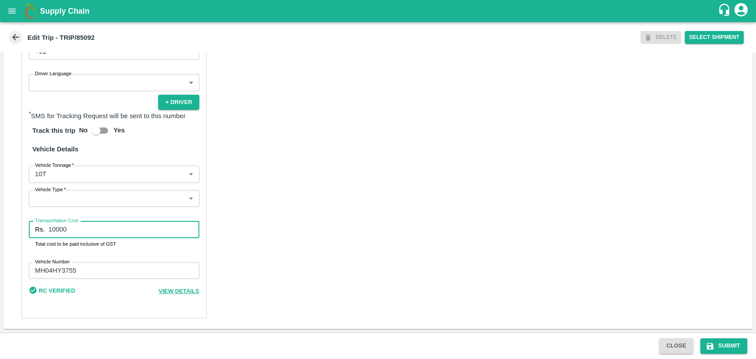
click at [35, 223] on div "Transportation Cost Rs. 10000 Transportation Cost Total cost to be paid inclusi…" at bounding box center [114, 234] width 170 height 27
type input "22000"
click at [715, 344] on button "Submit" at bounding box center [723, 345] width 47 height 15
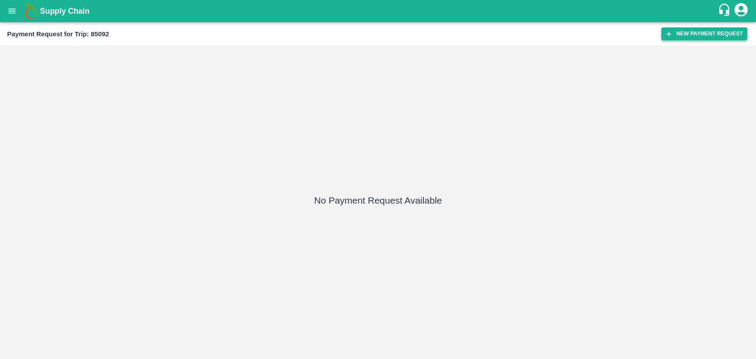
click at [684, 28] on button "New Payment Request" at bounding box center [704, 33] width 86 height 13
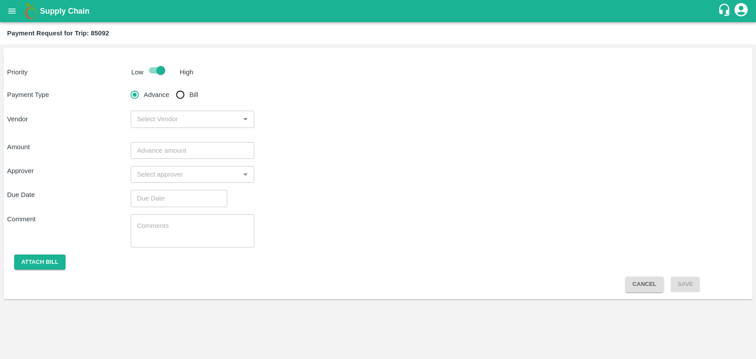
click at [191, 93] on span "Bill" at bounding box center [193, 95] width 9 height 10
click at [189, 93] on input "Bill" at bounding box center [180, 95] width 18 height 18
radio input "true"
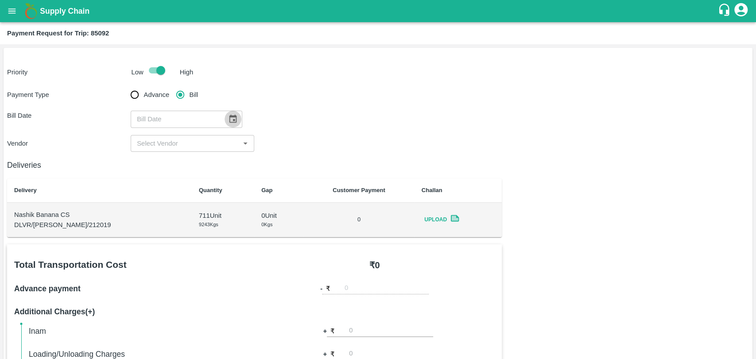
click at [224, 116] on button "Choose date" at bounding box center [232, 119] width 17 height 17
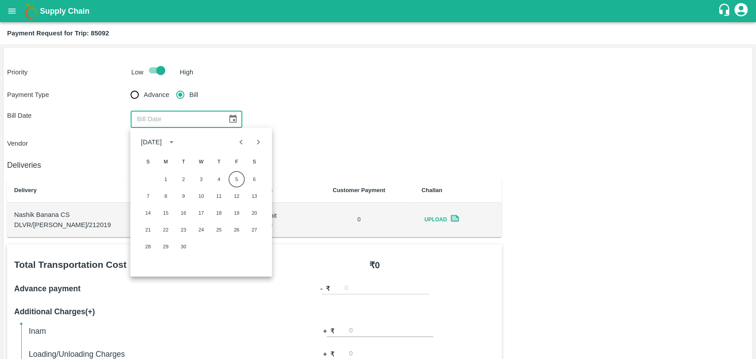
click at [235, 142] on button "Previous month" at bounding box center [241, 142] width 17 height 17
drag, startPoint x: 138, startPoint y: 228, endPoint x: 148, endPoint y: 229, distance: 9.8
click at [143, 229] on div "20 21 22 23 24 25 26" at bounding box center [201, 230] width 142 height 16
click at [148, 229] on button "20" at bounding box center [148, 230] width 16 height 16
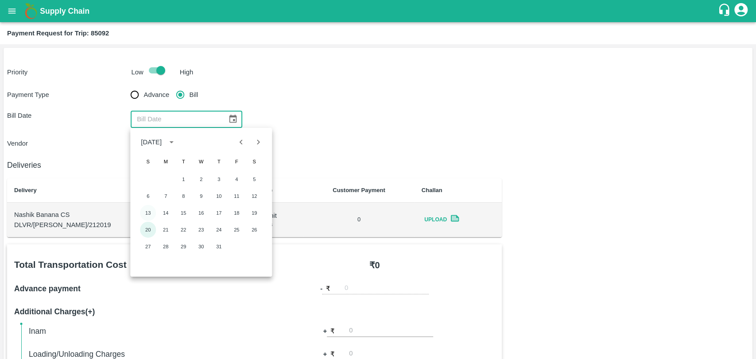
type input "20/07/2025"
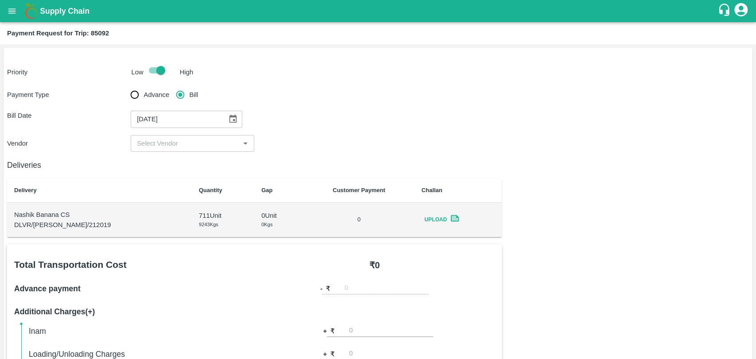
click at [145, 142] on input "input" at bounding box center [185, 144] width 104 height 12
click at [155, 158] on div "BALAJI HARIDAS PATIL - ₹22000" at bounding box center [187, 163] width 101 height 10
type input "BALAJI HARIDAS PATIL - ₹22000"
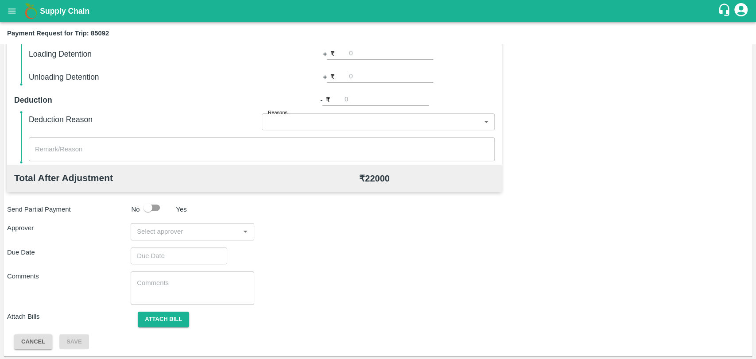
scroll to position [324, 0]
click at [201, 219] on div "Total Transportation Cost ₹ 22000 Advance payment - ₹ Additional Charges(+) Ina…" at bounding box center [377, 134] width 741 height 428
click at [194, 230] on input "input" at bounding box center [185, 231] width 104 height 12
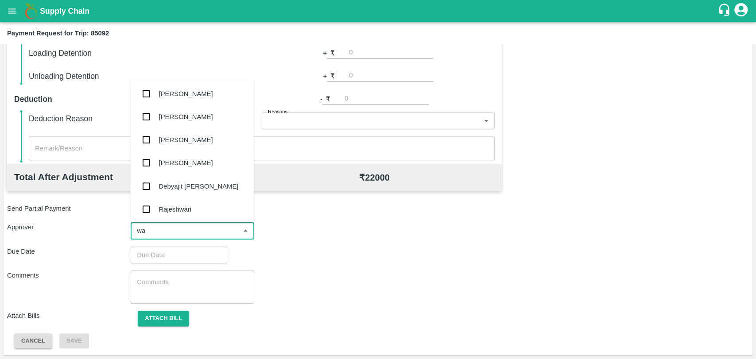
type input "wag"
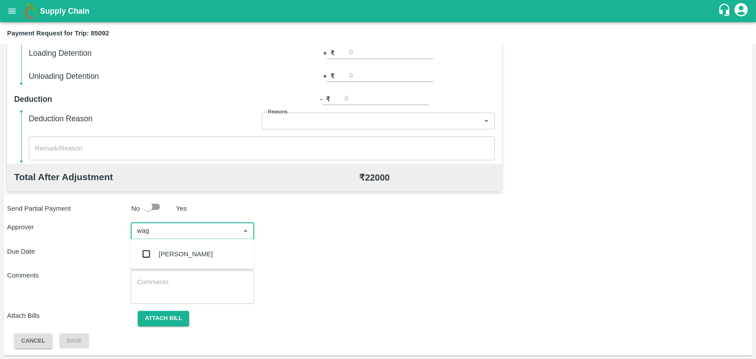
click at [189, 249] on div "Prasad Waghade" at bounding box center [186, 254] width 54 height 10
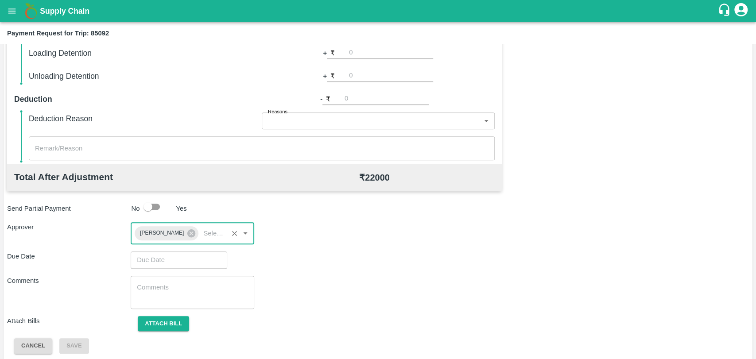
click at [170, 258] on input "Choose date" at bounding box center [176, 259] width 90 height 17
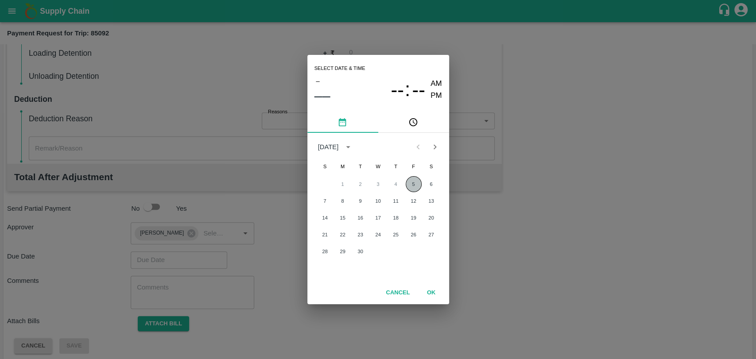
click at [409, 184] on button "5" at bounding box center [413, 184] width 16 height 16
type input "05/09/2025 12:00 AM"
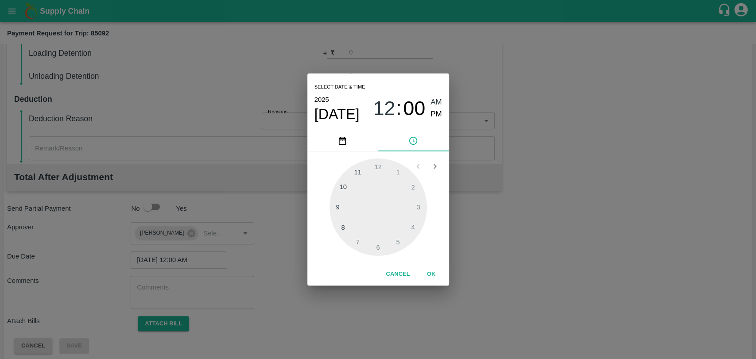
click at [423, 270] on button "OK" at bounding box center [431, 273] width 28 height 15
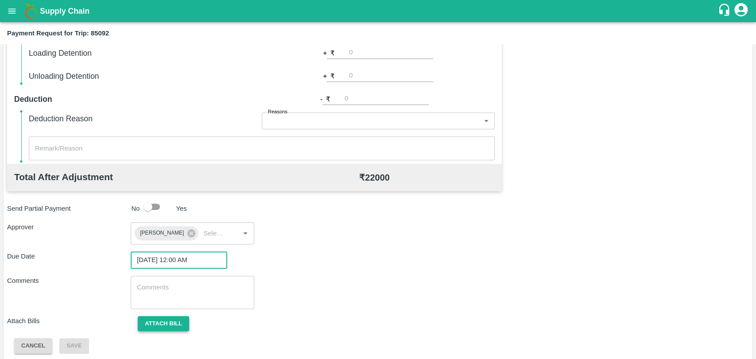
click at [154, 317] on button "Attach bill" at bounding box center [163, 323] width 51 height 15
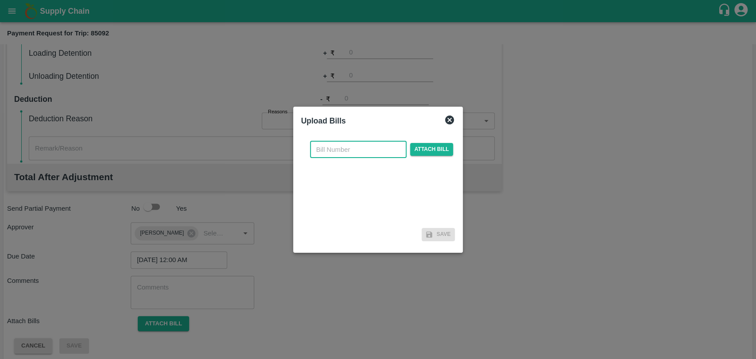
click at [354, 143] on input "text" at bounding box center [358, 149] width 96 height 17
type input "506"
click at [412, 143] on span "Attach bill" at bounding box center [431, 149] width 43 height 13
click at [0, 0] on input "Attach bill" at bounding box center [0, 0] width 0 height 0
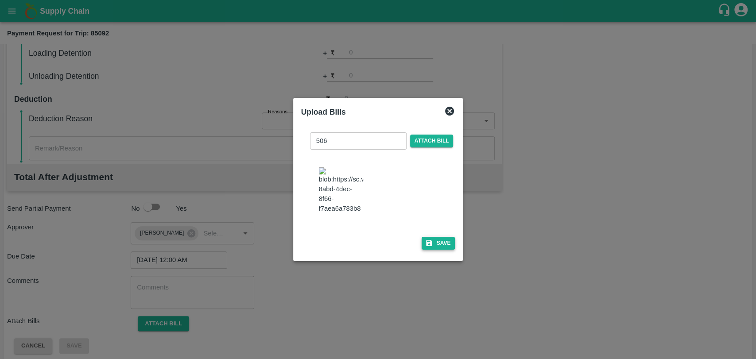
click at [443, 245] on button "Save" at bounding box center [438, 243] width 34 height 13
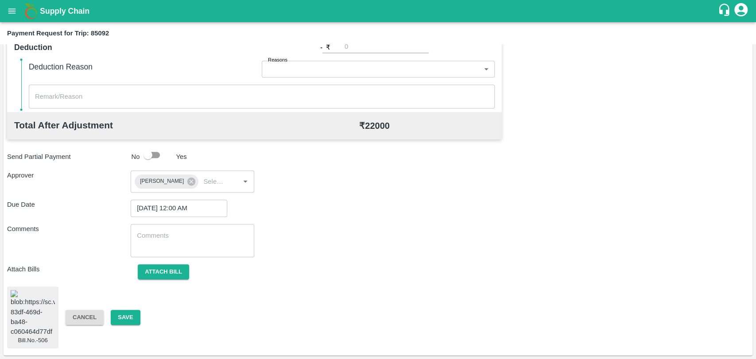
scroll to position [378, 0]
click at [124, 305] on div "Bill.No.-506 Cancel Save" at bounding box center [377, 317] width 741 height 62
click at [124, 310] on button "Save" at bounding box center [125, 317] width 29 height 15
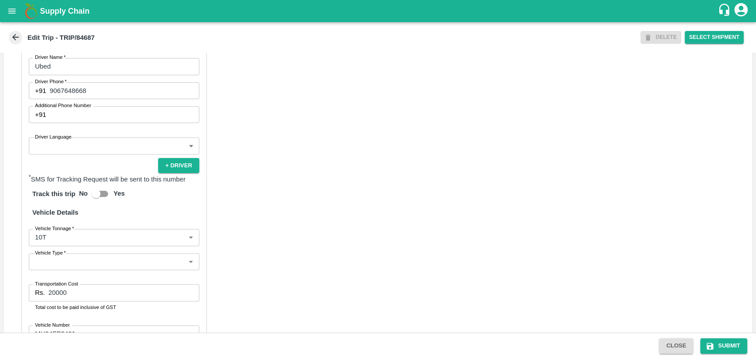
scroll to position [567, 0]
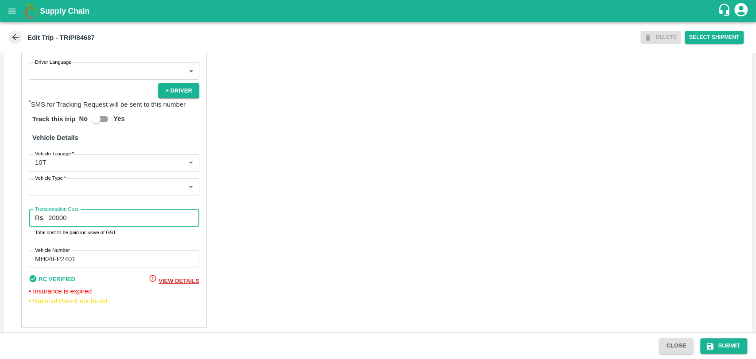
drag, startPoint x: 65, startPoint y: 223, endPoint x: 17, endPoint y: 213, distance: 48.9
click at [17, 213] on div "Partner Details Partner   * Partner Add Transporter Driver 1 Details Driver Nam…" at bounding box center [378, 111] width 749 height 453
type input "23000"
click at [717, 339] on button "Submit" at bounding box center [723, 345] width 47 height 15
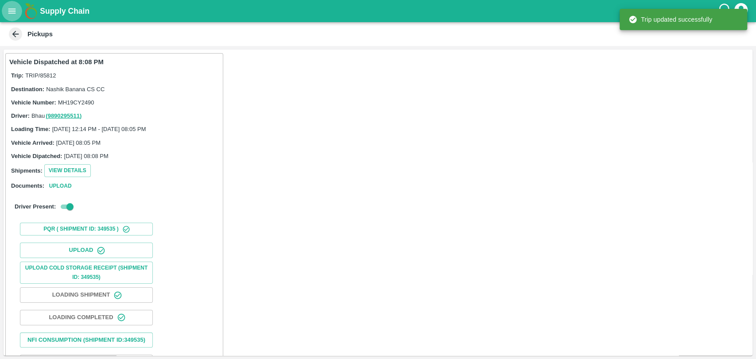
click at [7, 12] on icon "open drawer" at bounding box center [12, 11] width 10 height 10
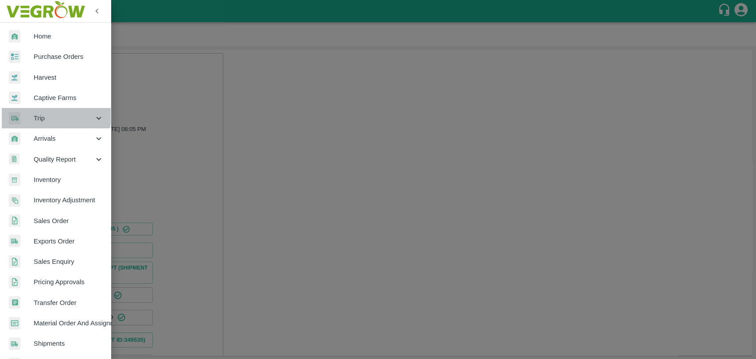
click at [32, 112] on div at bounding box center [21, 118] width 25 height 13
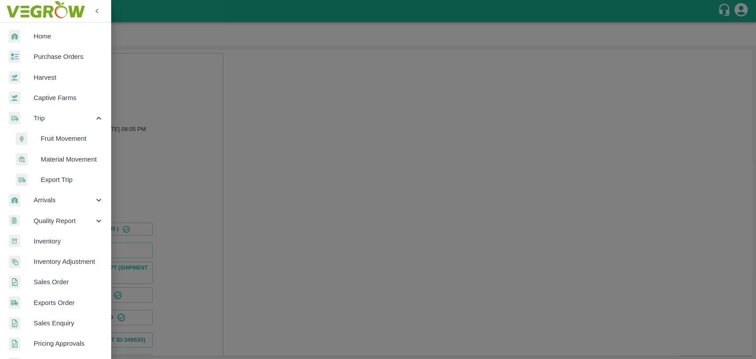
click at [50, 139] on span "Fruit Movement" at bounding box center [72, 139] width 63 height 10
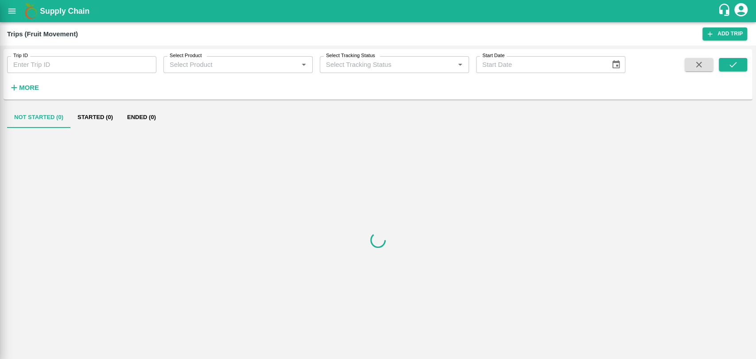
click at [36, 67] on input "Trip ID" at bounding box center [81, 64] width 149 height 17
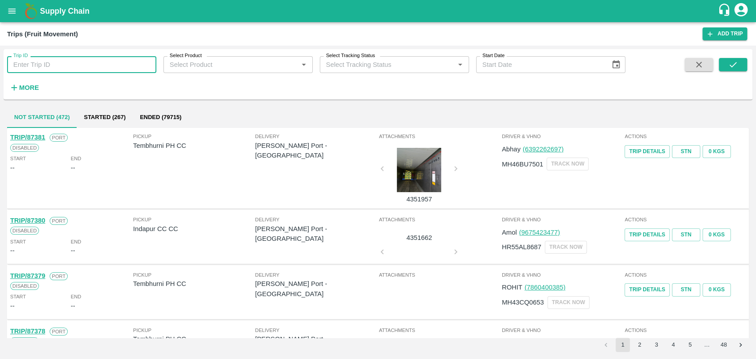
click at [36, 63] on input "Trip ID" at bounding box center [81, 64] width 149 height 17
type input "84687"
click at [723, 61] on button "submit" at bounding box center [732, 64] width 28 height 13
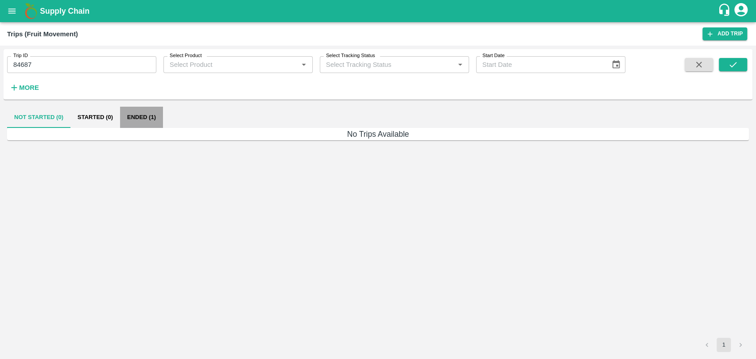
click at [147, 112] on button "Ended (1)" at bounding box center [141, 117] width 43 height 21
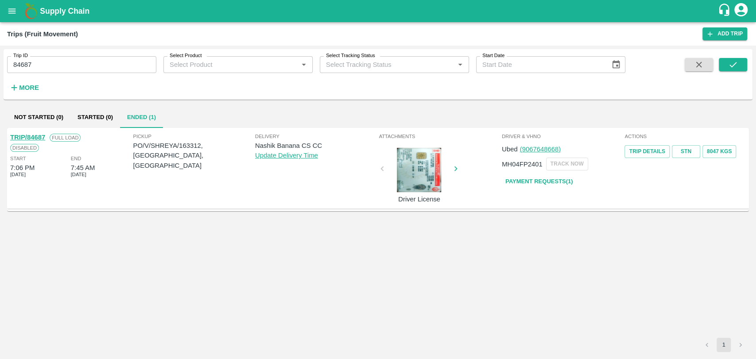
click at [513, 186] on link "Payment Requests( 1 )" at bounding box center [539, 181] width 74 height 15
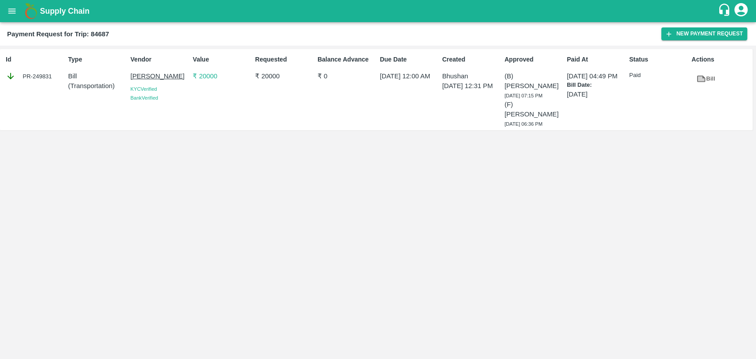
click at [10, 14] on icon "open drawer" at bounding box center [12, 11] width 10 height 10
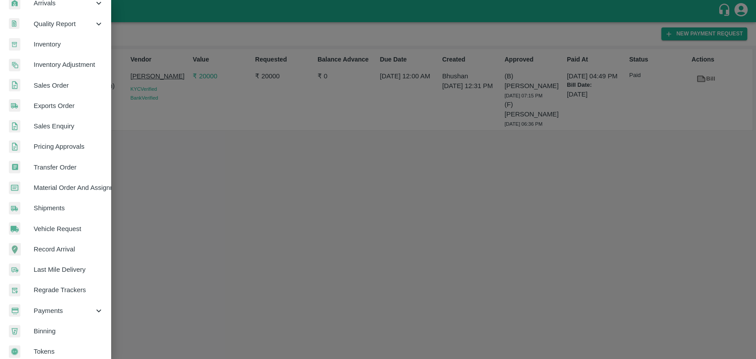
scroll to position [145, 0]
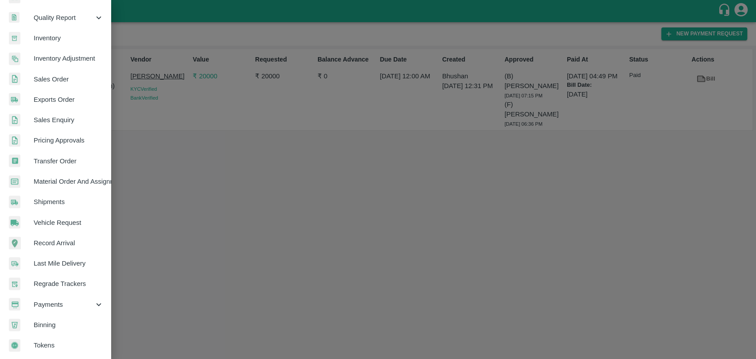
click at [62, 306] on div "Payments" at bounding box center [55, 304] width 111 height 20
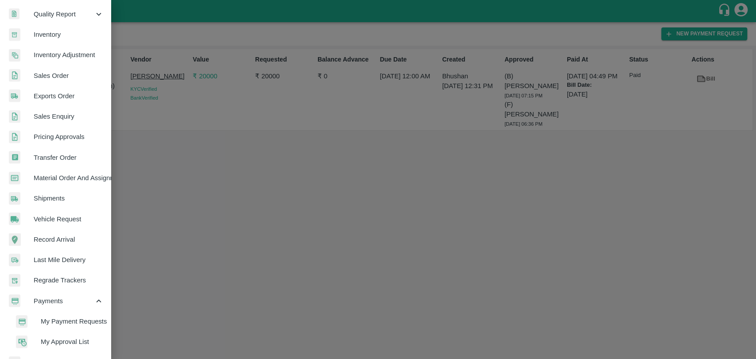
click at [64, 320] on span "My Payment Requests" at bounding box center [72, 321] width 63 height 10
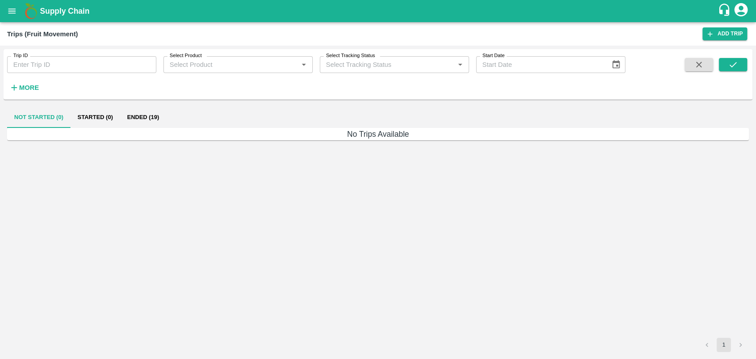
click at [30, 79] on div "More" at bounding box center [20, 84] width 41 height 22
click at [28, 83] on h6 "More" at bounding box center [29, 88] width 20 height 12
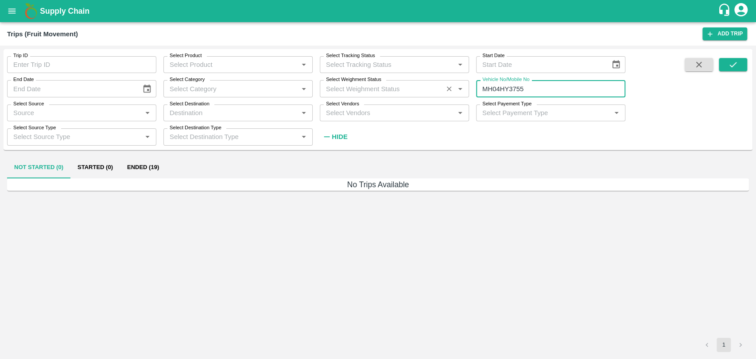
drag, startPoint x: 544, startPoint y: 86, endPoint x: 421, endPoint y: 85, distance: 123.1
click at [421, 85] on div "Trip ID Trip ID Select Product Select Product   * Select Tracking Status Select…" at bounding box center [312, 97] width 625 height 96
paste input "text"
click at [726, 68] on button "submit" at bounding box center [732, 64] width 28 height 13
click at [150, 154] on div "Not Started (0) Started (0) Ended (1) No Trips Available 1" at bounding box center [378, 255] width 749 height 202
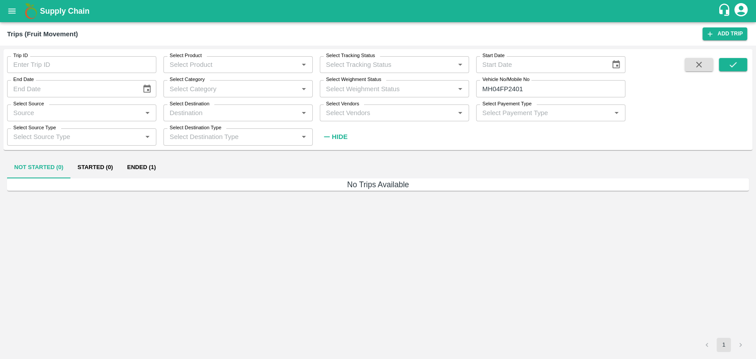
click at [148, 161] on button "Ended (1)" at bounding box center [141, 167] width 43 height 21
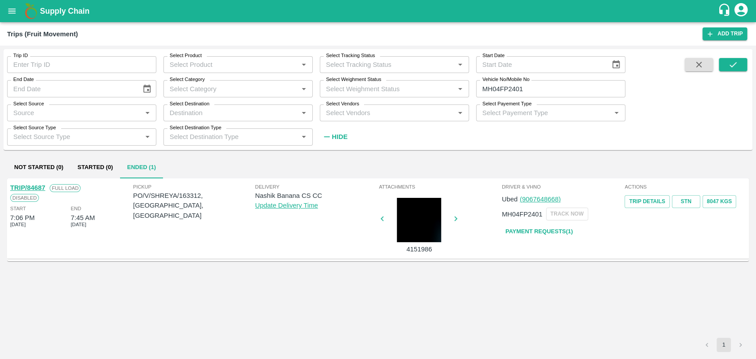
click at [524, 228] on link "Payment Requests( 1 )" at bounding box center [539, 231] width 74 height 15
drag, startPoint x: 505, startPoint y: 92, endPoint x: 417, endPoint y: 91, distance: 88.1
click at [418, 91] on div "Trip ID Trip ID Select Product Select Product   * Select Tracking Status Select…" at bounding box center [312, 97] width 625 height 96
type input "MH04FP2401"
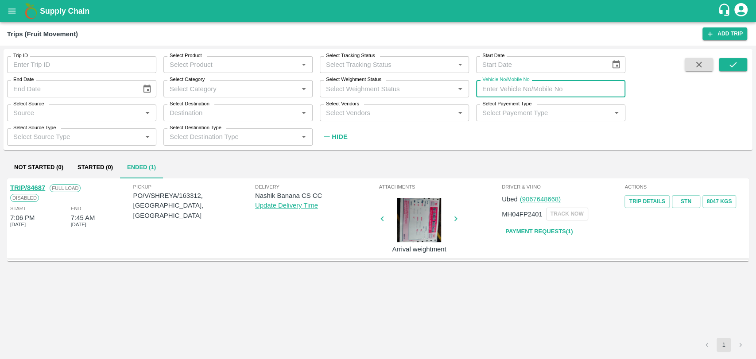
click at [75, 65] on input "Trip ID" at bounding box center [81, 64] width 149 height 17
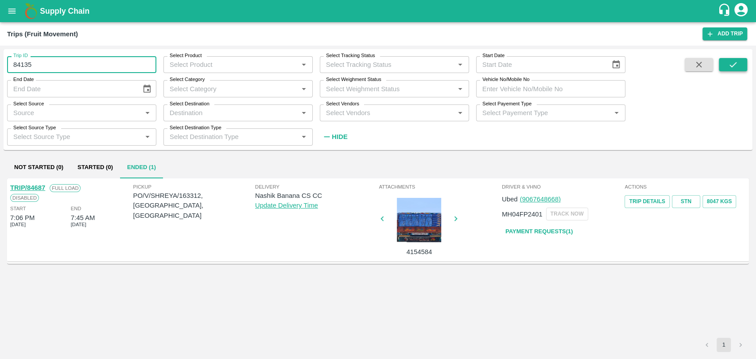
type input "84135"
click at [721, 67] on button "submit" at bounding box center [732, 64] width 28 height 13
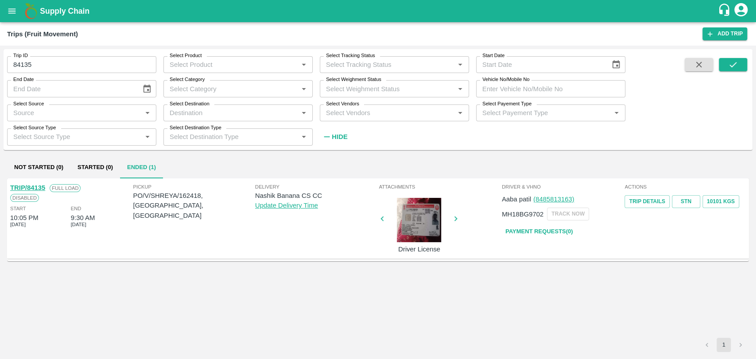
click at [36, 188] on link "TRIP/84135" at bounding box center [27, 187] width 35 height 7
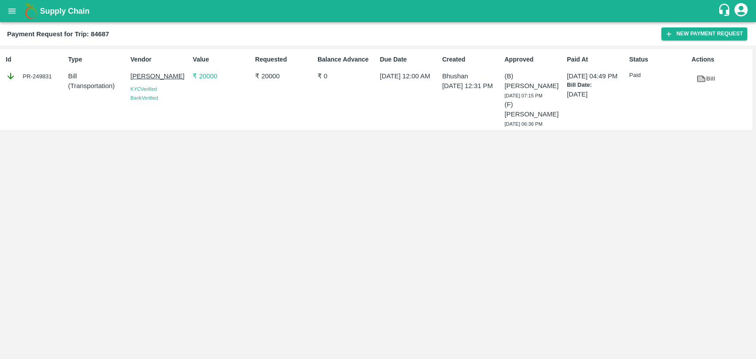
click at [695, 85] on link "Bill" at bounding box center [705, 78] width 28 height 15
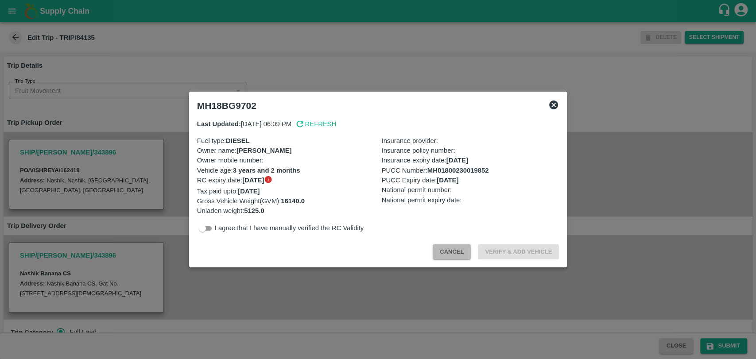
click at [445, 249] on button "Cancel" at bounding box center [451, 251] width 38 height 15
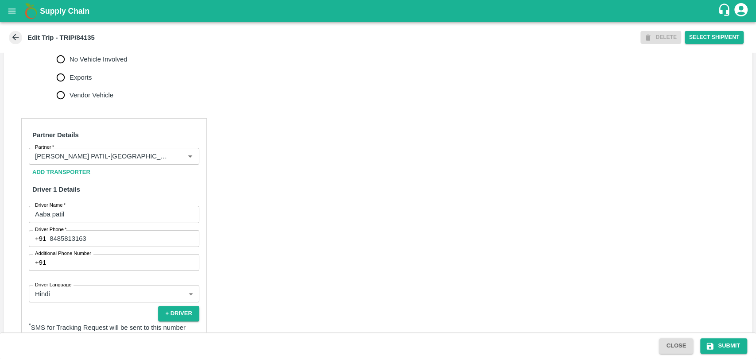
scroll to position [568, 0]
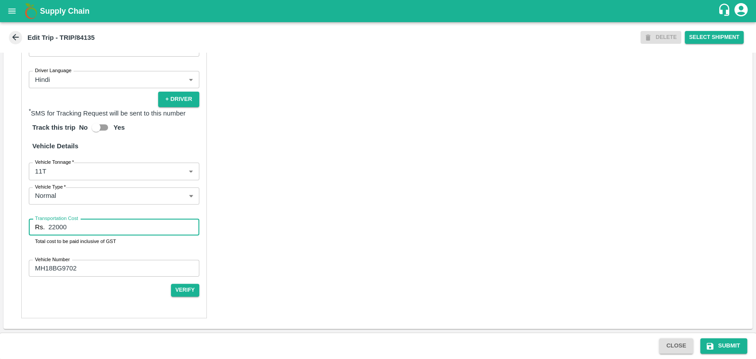
drag, startPoint x: 114, startPoint y: 224, endPoint x: 31, endPoint y: 220, distance: 82.4
click at [31, 220] on div "Rs. 22000 Transportation Cost" at bounding box center [114, 227] width 170 height 17
type input "24200"
click at [713, 344] on icon "submit" at bounding box center [709, 346] width 9 height 9
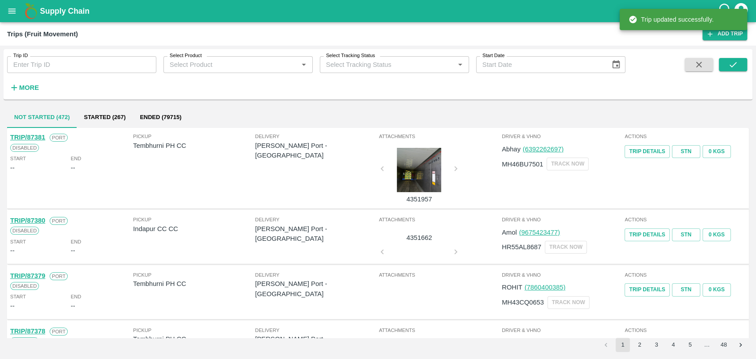
click at [29, 85] on strong "More" at bounding box center [29, 87] width 20 height 7
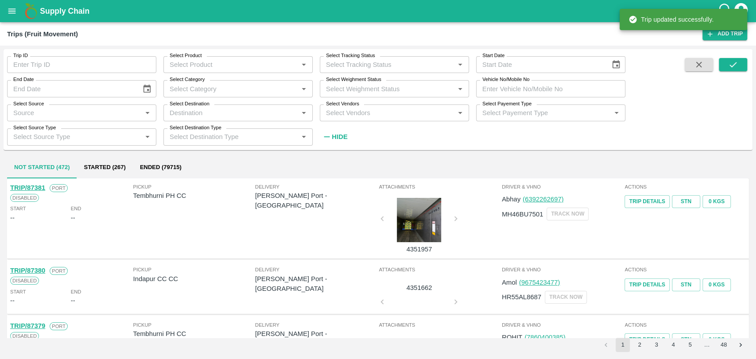
click at [35, 65] on input "Trip ID" at bounding box center [81, 64] width 149 height 17
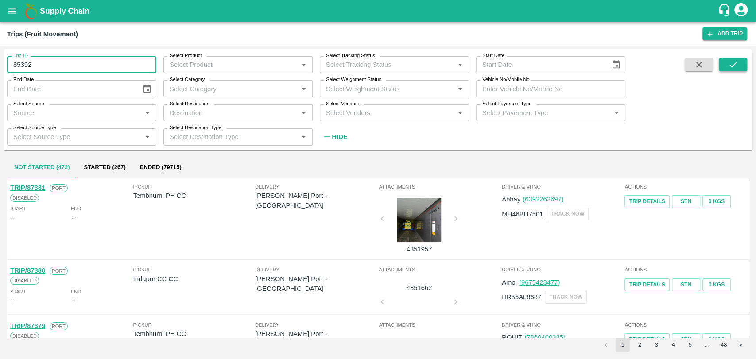
type input "85392"
drag, startPoint x: 731, startPoint y: 63, endPoint x: 588, endPoint y: 107, distance: 149.4
click at [731, 64] on icon "submit" at bounding box center [733, 65] width 10 height 10
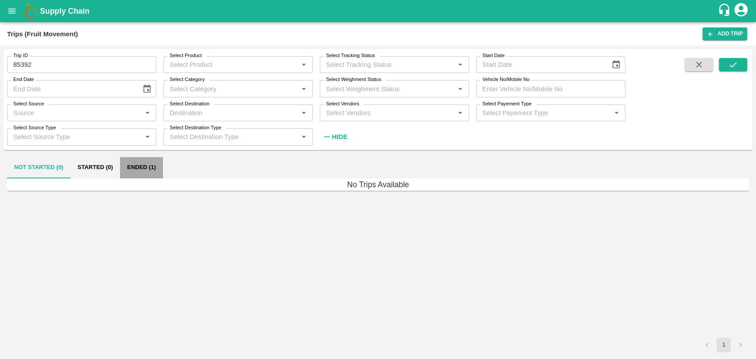
click at [149, 167] on button "Ended (1)" at bounding box center [141, 167] width 43 height 21
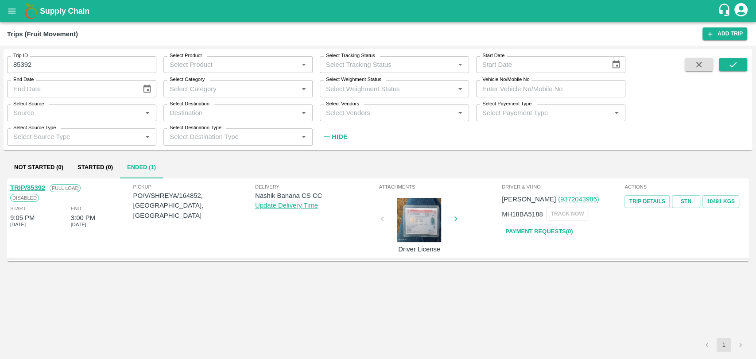
click at [37, 190] on link "TRIP/85392" at bounding box center [27, 187] width 35 height 7
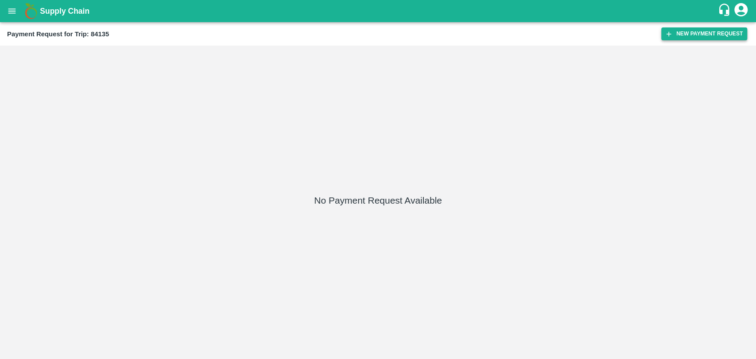
click at [691, 27] on button "New Payment Request" at bounding box center [704, 33] width 86 height 13
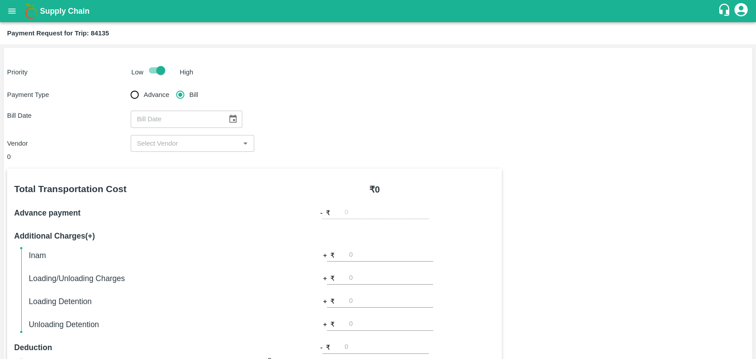
click at [231, 118] on icon "Choose date" at bounding box center [233, 119] width 10 height 10
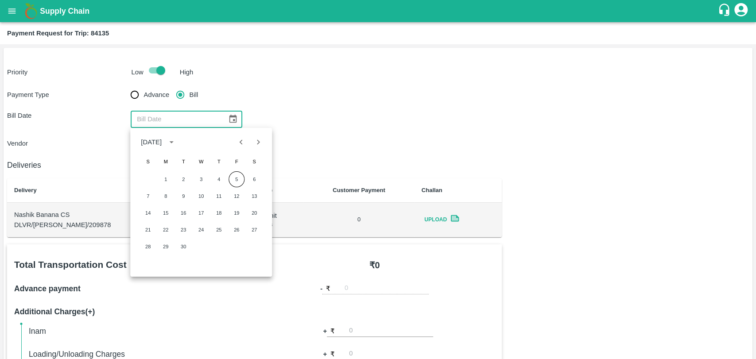
click at [240, 145] on icon "Previous month" at bounding box center [241, 142] width 10 height 10
click at [240, 143] on icon "Previous month" at bounding box center [241, 142] width 10 height 10
click at [198, 174] on button "2" at bounding box center [201, 179] width 16 height 16
type input "02/07/2025"
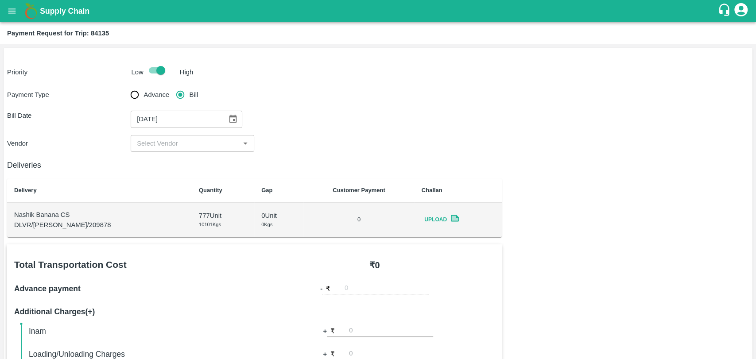
click at [159, 143] on input "input" at bounding box center [185, 144] width 104 height 12
click at [159, 155] on div "BALAJI HARIDAS PATIL - ₹24200" at bounding box center [191, 162] width 123 height 15
type input "BALAJI HARIDAS PATIL - ₹24200"
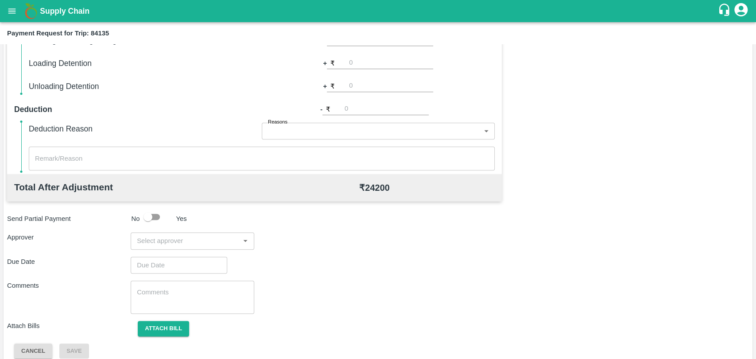
scroll to position [324, 0]
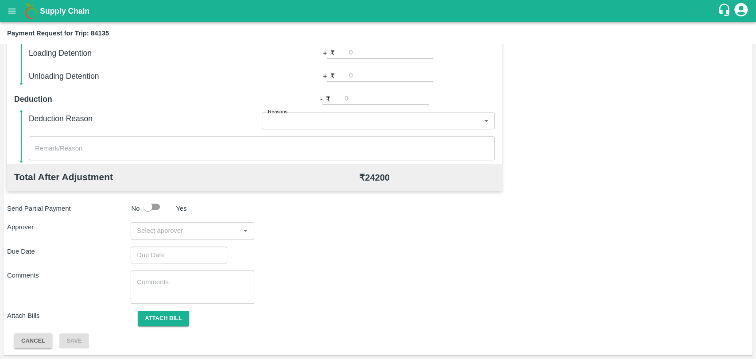
click at [189, 227] on input "input" at bounding box center [185, 231] width 104 height 12
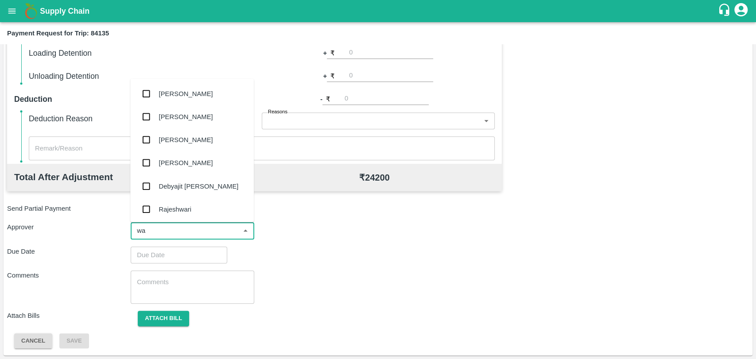
type input "wag"
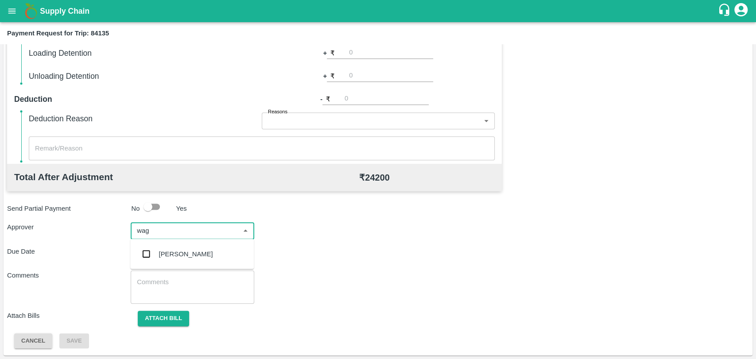
click at [186, 252] on div "Prasad Waghade" at bounding box center [186, 254] width 54 height 10
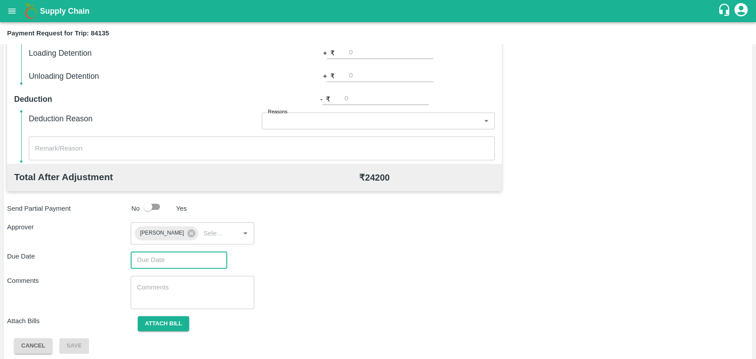
type input "DD/MM/YYYY hh:mm aa"
click at [163, 256] on input "DD/MM/YYYY hh:mm aa" at bounding box center [176, 259] width 90 height 17
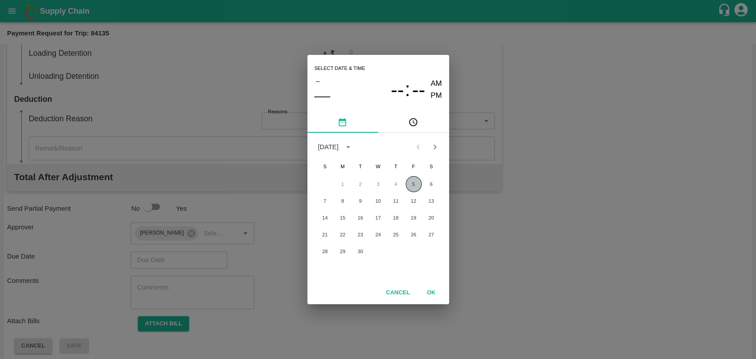
click at [409, 186] on button "5" at bounding box center [413, 184] width 16 height 16
type input "05/09/2025 12:00 AM"
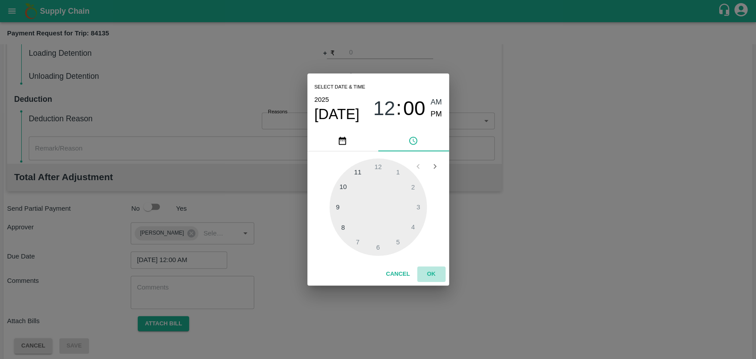
click at [432, 270] on button "OK" at bounding box center [431, 273] width 28 height 15
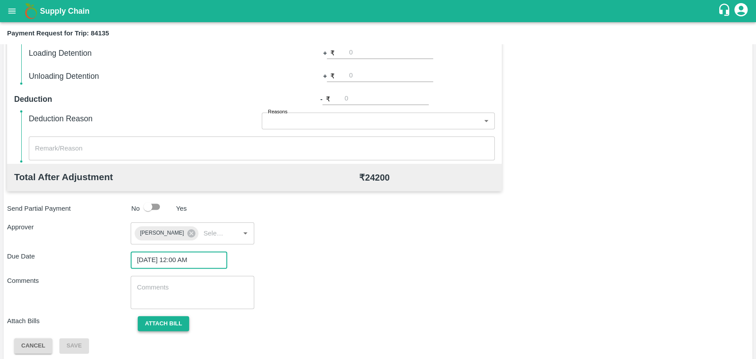
click at [184, 316] on button "Attach bill" at bounding box center [163, 323] width 51 height 15
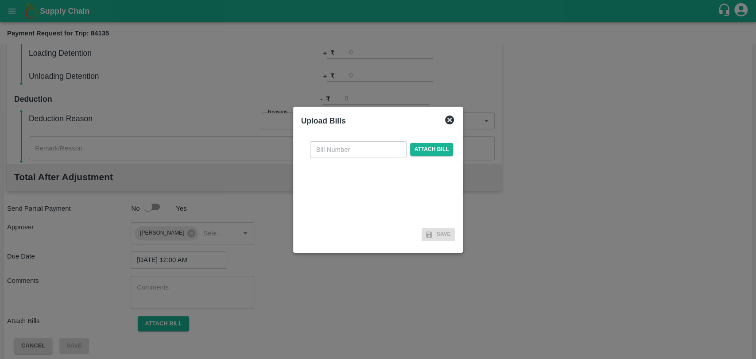
click at [334, 143] on input "text" at bounding box center [358, 149] width 96 height 17
type input "503"
click at [424, 148] on span "Attach bill" at bounding box center [431, 149] width 43 height 13
click at [0, 0] on input "Attach bill" at bounding box center [0, 0] width 0 height 0
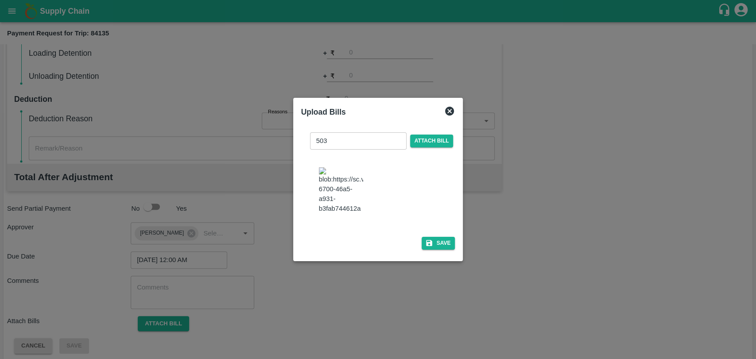
click at [444, 243] on button "Save" at bounding box center [438, 243] width 34 height 13
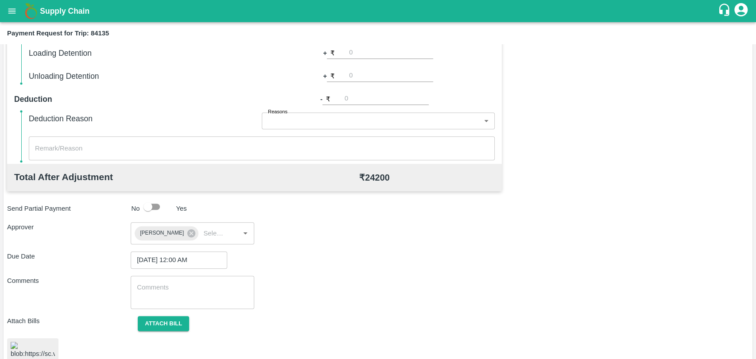
scroll to position [378, 0]
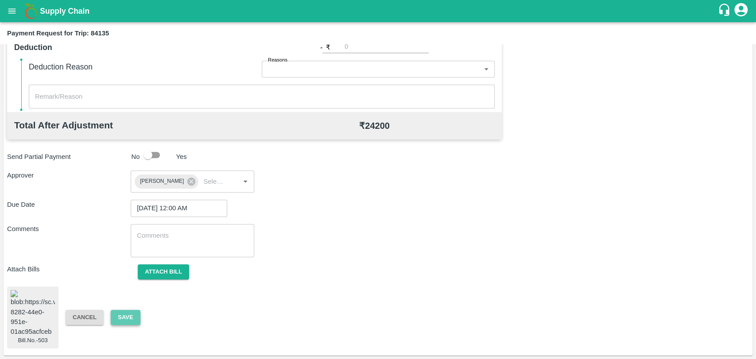
click at [126, 314] on button "Save" at bounding box center [125, 317] width 29 height 15
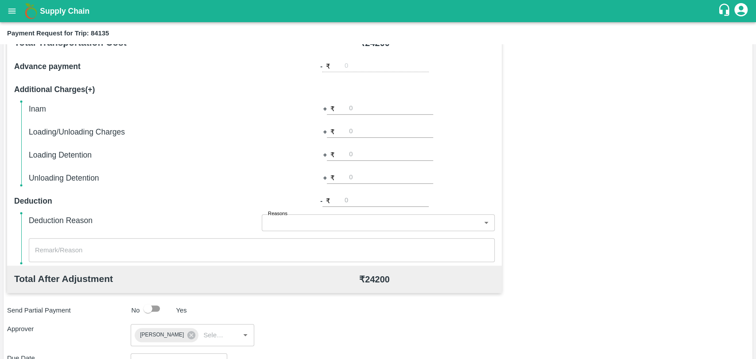
scroll to position [132, 0]
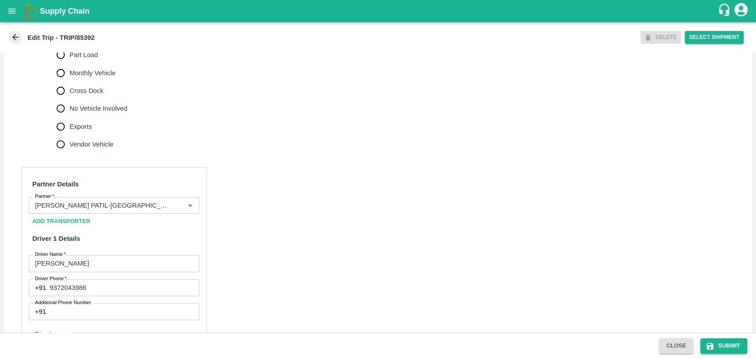
scroll to position [567, 0]
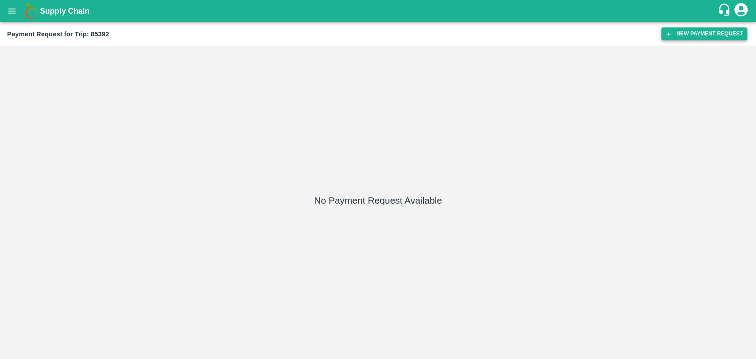
click at [713, 39] on button "New Payment Request" at bounding box center [704, 33] width 86 height 13
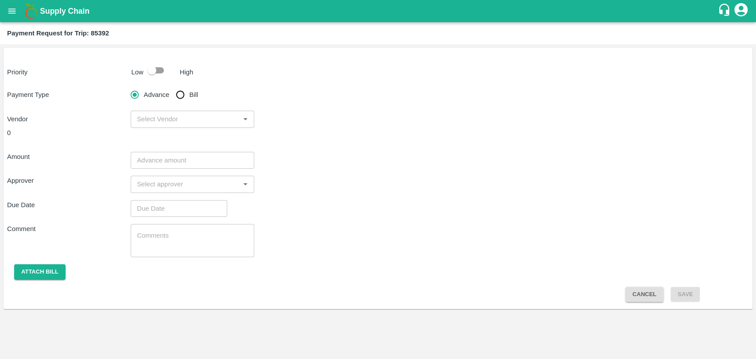
click at [139, 67] on p "Low" at bounding box center [137, 72] width 12 height 10
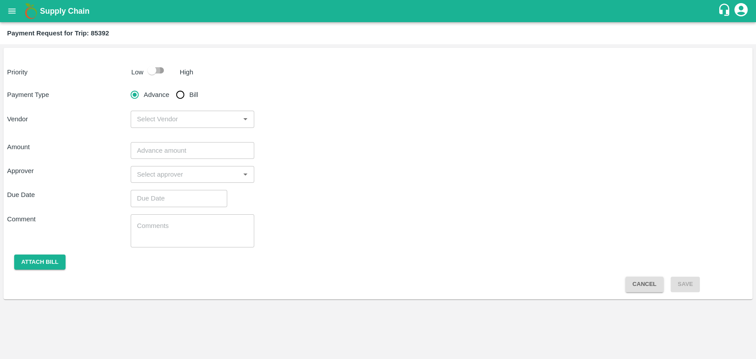
click at [145, 72] on input "checkbox" at bounding box center [152, 70] width 50 height 17
checkbox input "true"
click at [187, 96] on input "Bill" at bounding box center [180, 95] width 18 height 18
radio input "true"
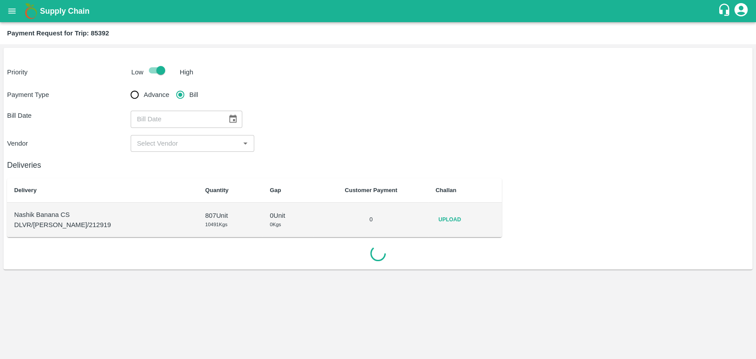
click at [246, 125] on div "​" at bounding box center [192, 119] width 123 height 17
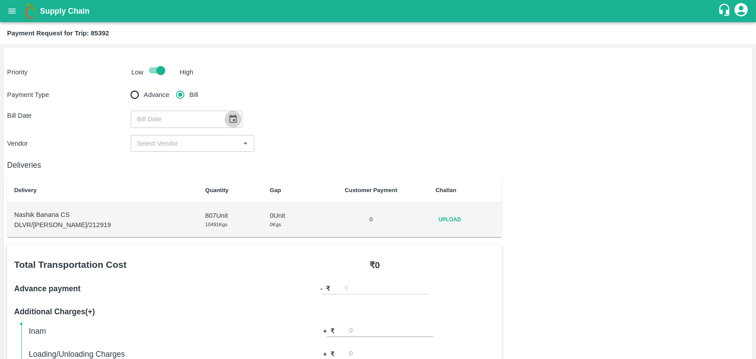
click at [228, 121] on icon "Choose date" at bounding box center [233, 119] width 10 height 10
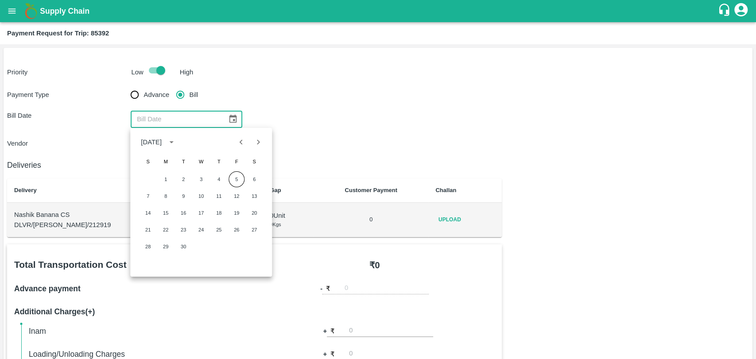
click at [237, 139] on icon "Previous month" at bounding box center [241, 142] width 10 height 10
click at [205, 228] on button "23" at bounding box center [201, 230] width 16 height 16
type input "[DATE]"
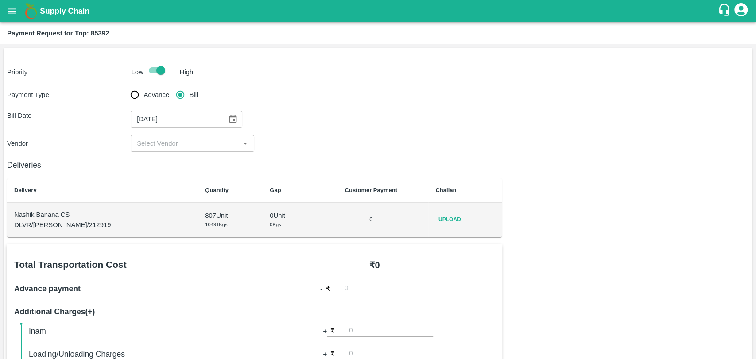
click at [166, 138] on input "input" at bounding box center [185, 144] width 104 height 12
click at [156, 153] on ul "[PERSON_NAME] PATIL - ₹21850" at bounding box center [191, 163] width 123 height 22
click at [156, 157] on div "[PERSON_NAME] PATIL - ₹21850" at bounding box center [191, 162] width 123 height 15
type input "[PERSON_NAME] PATIL - ₹21850"
